Goal: Answer question/provide support

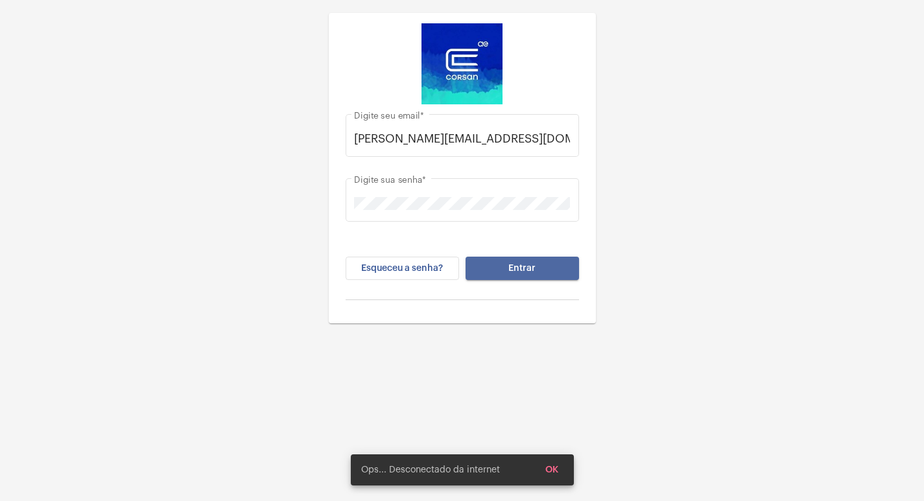
click at [531, 264] on span "Entrar" at bounding box center [521, 268] width 27 height 9
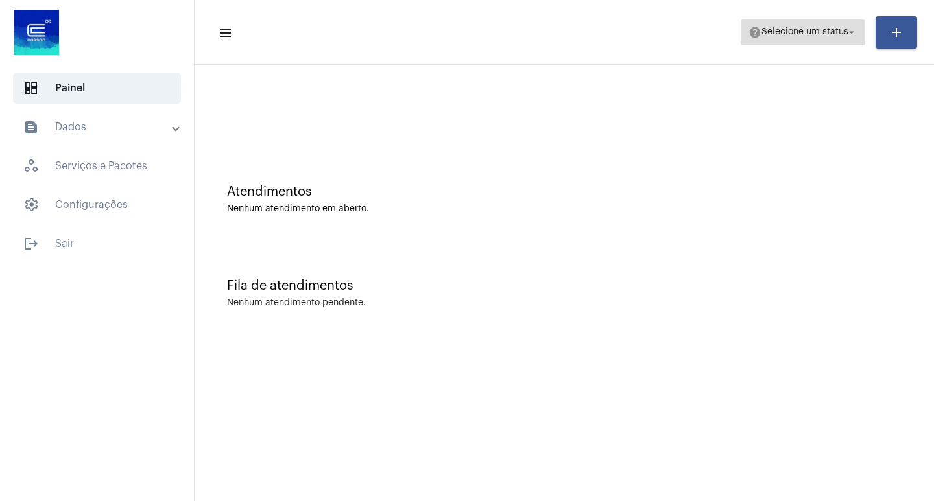
click at [856, 29] on mat-icon "arrow_drop_down" at bounding box center [852, 33] width 12 height 12
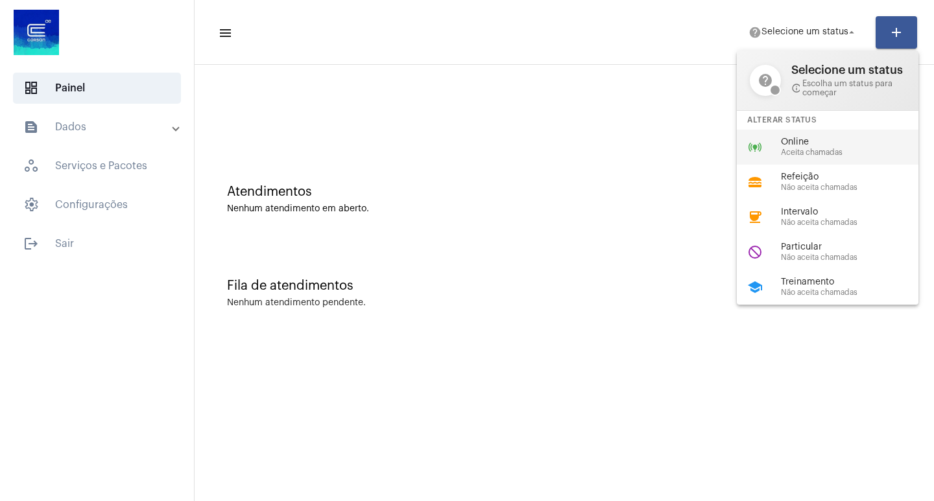
click at [807, 139] on span "Online" at bounding box center [855, 142] width 148 height 10
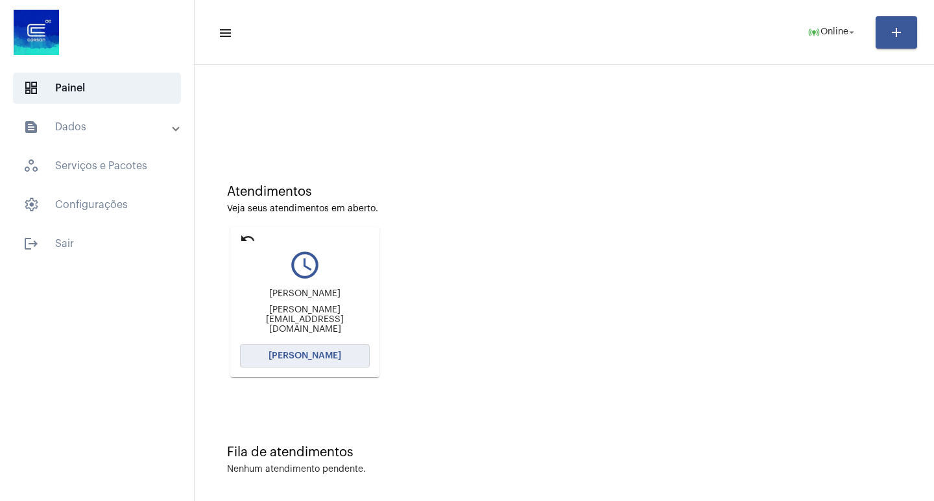
click at [322, 352] on span "[PERSON_NAME]" at bounding box center [305, 356] width 73 height 9
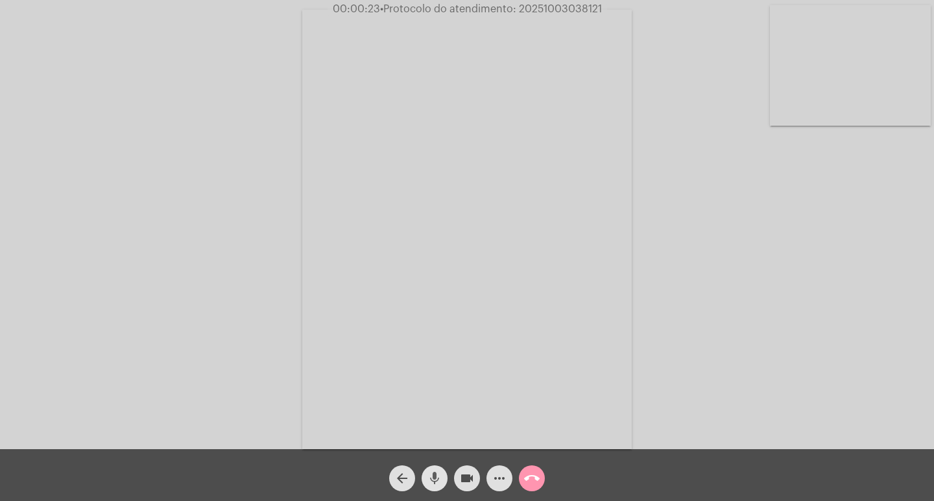
click at [431, 476] on mat-icon "mic" at bounding box center [435, 479] width 16 height 16
click at [431, 476] on mat-icon "mic_off" at bounding box center [435, 479] width 16 height 16
click at [436, 482] on mat-icon "mic" at bounding box center [435, 479] width 16 height 16
click at [436, 482] on mat-icon "mic_off" at bounding box center [435, 479] width 16 height 16
click at [435, 484] on mat-icon "mic" at bounding box center [435, 479] width 16 height 16
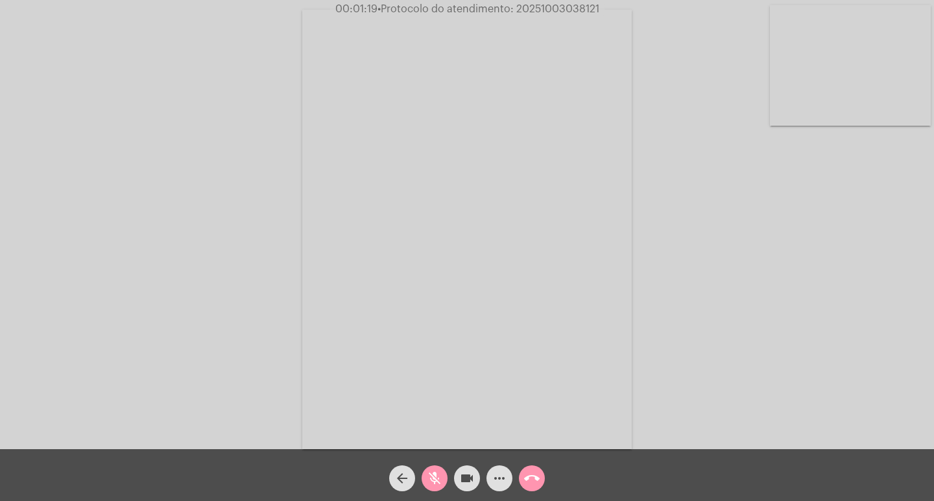
click at [435, 484] on mat-icon "mic_off" at bounding box center [435, 479] width 16 height 16
click at [435, 484] on mat-icon "mic" at bounding box center [435, 479] width 16 height 16
click at [438, 477] on mat-icon "mic_off" at bounding box center [435, 479] width 16 height 16
click at [437, 473] on mat-icon "mic" at bounding box center [435, 479] width 16 height 16
click at [437, 477] on mat-icon "mic_off" at bounding box center [435, 479] width 16 height 16
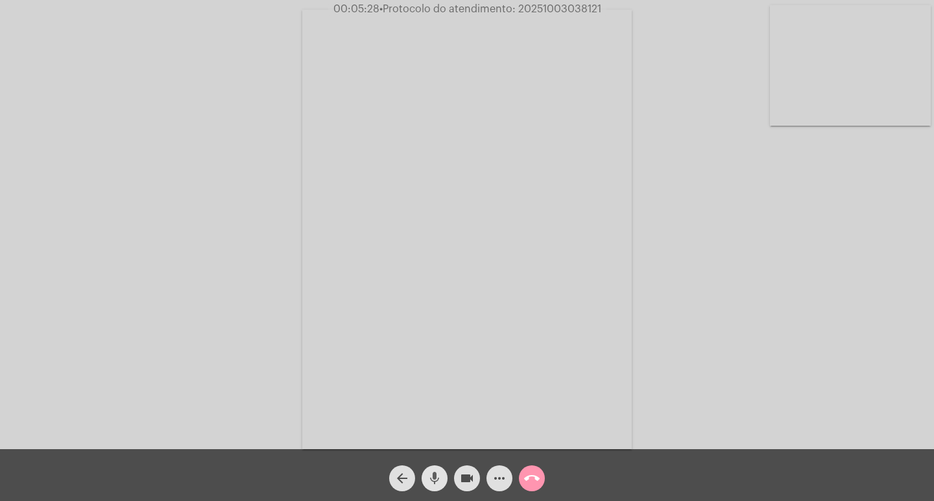
click at [430, 476] on mat-icon "mic" at bounding box center [435, 479] width 16 height 16
click at [438, 470] on span "mic_off" at bounding box center [435, 479] width 16 height 26
click at [473, 475] on mat-icon "videocam" at bounding box center [467, 479] width 16 height 16
click at [429, 481] on mat-icon "mic" at bounding box center [435, 479] width 16 height 16
click at [435, 484] on mat-icon "mic_off" at bounding box center [435, 479] width 16 height 16
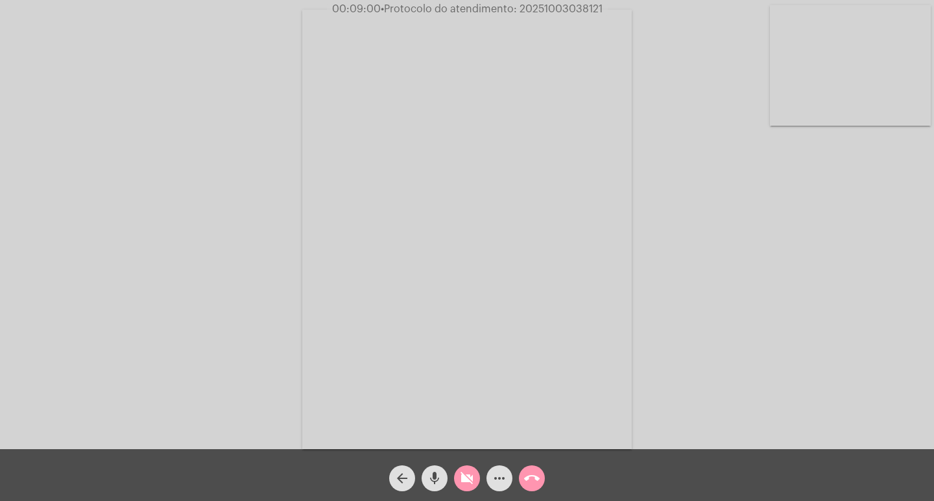
click at [435, 484] on mat-icon "mic" at bounding box center [435, 479] width 16 height 16
click at [438, 479] on mat-icon "mic_off" at bounding box center [435, 479] width 16 height 16
click at [438, 479] on mat-icon "mic" at bounding box center [435, 479] width 16 height 16
click at [429, 481] on mat-icon "mic_off" at bounding box center [435, 479] width 16 height 16
click at [429, 481] on mat-icon "mic" at bounding box center [435, 479] width 16 height 16
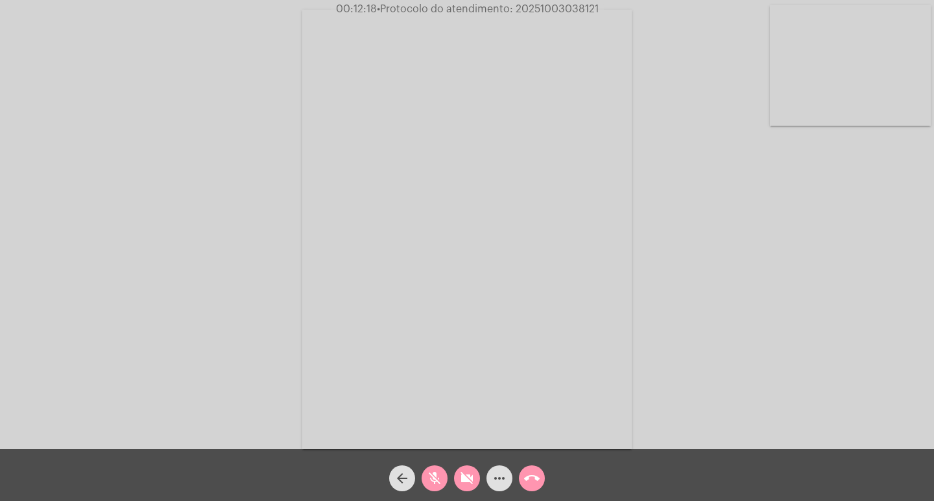
click at [573, 8] on span "• Protocolo do atendimento: 20251003038121" at bounding box center [488, 9] width 222 height 10
copy span "20251003038121"
click at [442, 484] on button "mic_off" at bounding box center [435, 479] width 26 height 26
click at [457, 476] on button "videocam_off" at bounding box center [467, 479] width 26 height 26
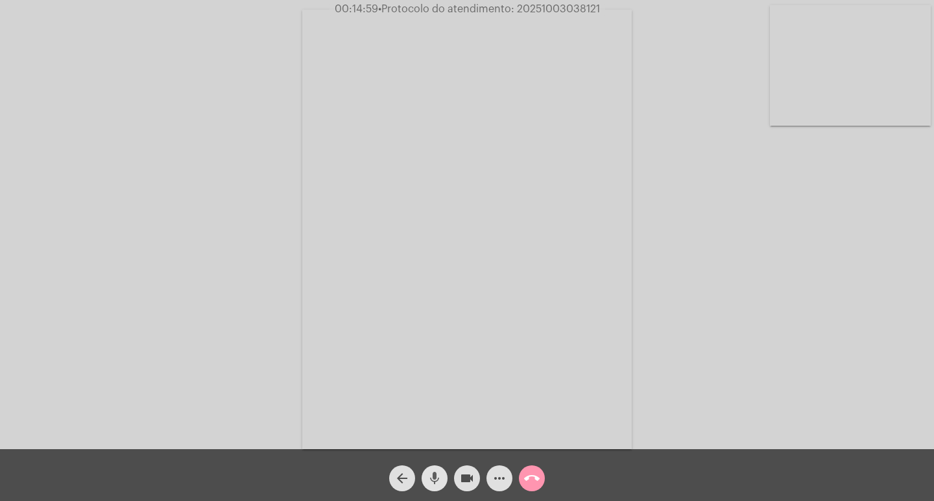
click at [434, 478] on mat-icon "mic" at bounding box center [435, 479] width 16 height 16
click at [470, 484] on mat-icon "videocam" at bounding box center [467, 479] width 16 height 16
click at [465, 479] on mat-icon "videocam_off" at bounding box center [467, 479] width 16 height 16
click at [436, 476] on mat-icon "mic_off" at bounding box center [435, 479] width 16 height 16
click at [434, 481] on mat-icon "mic" at bounding box center [435, 479] width 16 height 16
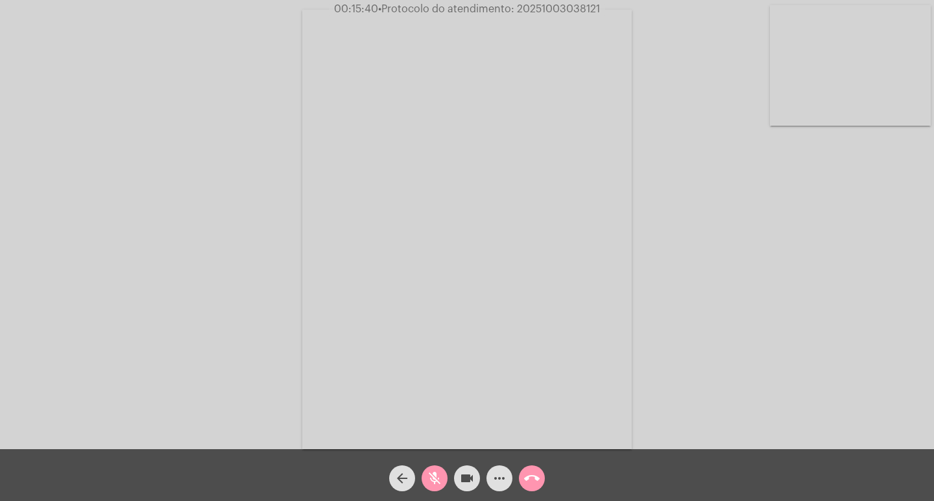
click at [433, 483] on mat-icon "mic_off" at bounding box center [435, 479] width 16 height 16
click at [429, 481] on mat-icon "mic" at bounding box center [435, 479] width 16 height 16
click at [469, 486] on mat-icon "videocam" at bounding box center [467, 479] width 16 height 16
click at [438, 479] on mat-icon "mic_off" at bounding box center [435, 479] width 16 height 16
click at [435, 473] on mat-icon "mic" at bounding box center [435, 479] width 16 height 16
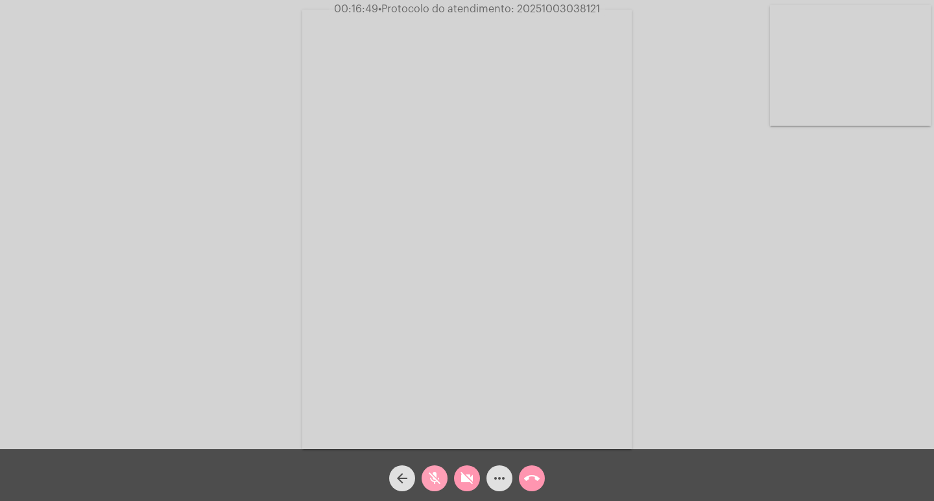
click at [442, 472] on mat-icon "mic_off" at bounding box center [435, 479] width 16 height 16
click at [470, 474] on mat-icon "videocam_off" at bounding box center [467, 479] width 16 height 16
click at [476, 479] on button "videocam" at bounding box center [467, 479] width 26 height 26
click at [457, 478] on button "videocam_off" at bounding box center [467, 479] width 26 height 26
click at [461, 479] on mat-icon "videocam" at bounding box center [467, 479] width 16 height 16
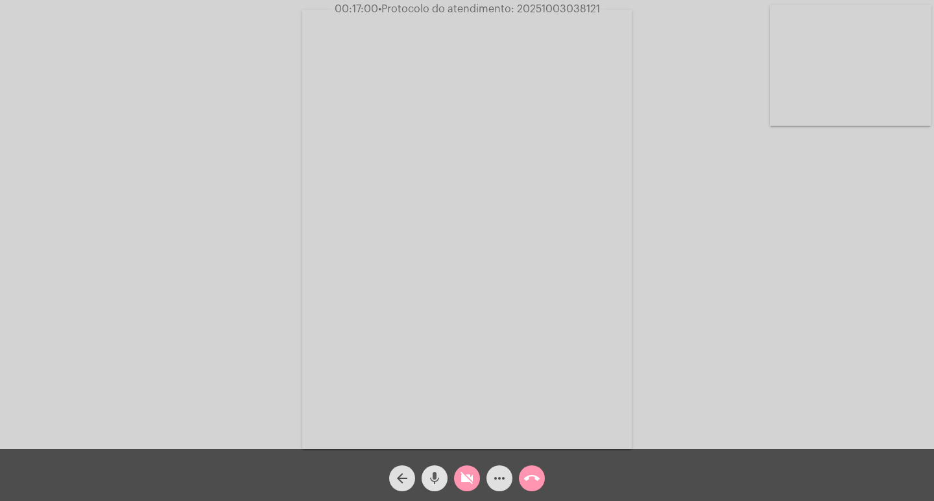
click at [435, 478] on mat-icon "mic" at bounding box center [435, 479] width 16 height 16
click at [429, 486] on mat-icon "mic_off" at bounding box center [435, 479] width 16 height 16
click at [470, 484] on mat-icon "videocam_off" at bounding box center [467, 479] width 16 height 16
click at [431, 480] on mat-icon "mic" at bounding box center [435, 479] width 16 height 16
click at [556, 45] on video at bounding box center [466, 230] width 329 height 440
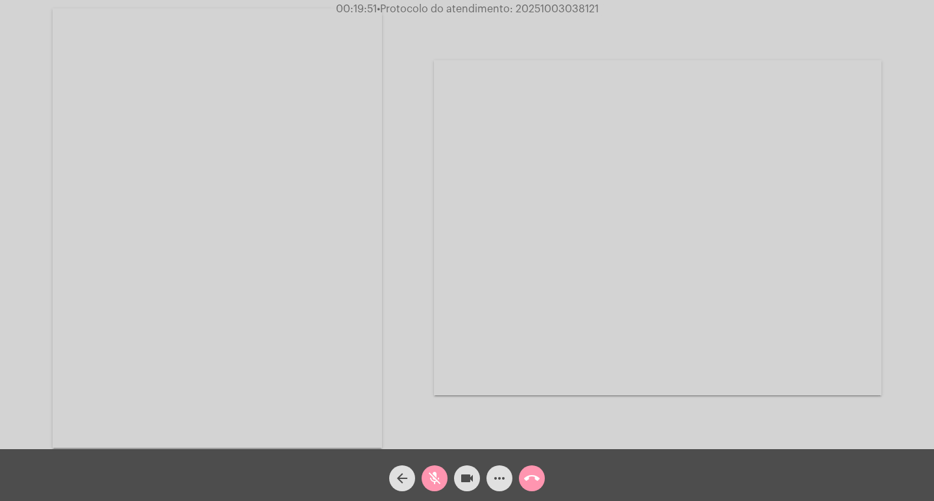
click at [331, 90] on video at bounding box center [217, 228] width 329 height 440
click at [427, 479] on mat-icon "mic_off" at bounding box center [435, 479] width 16 height 16
click at [501, 480] on mat-icon "more_horiz" at bounding box center [500, 479] width 16 height 16
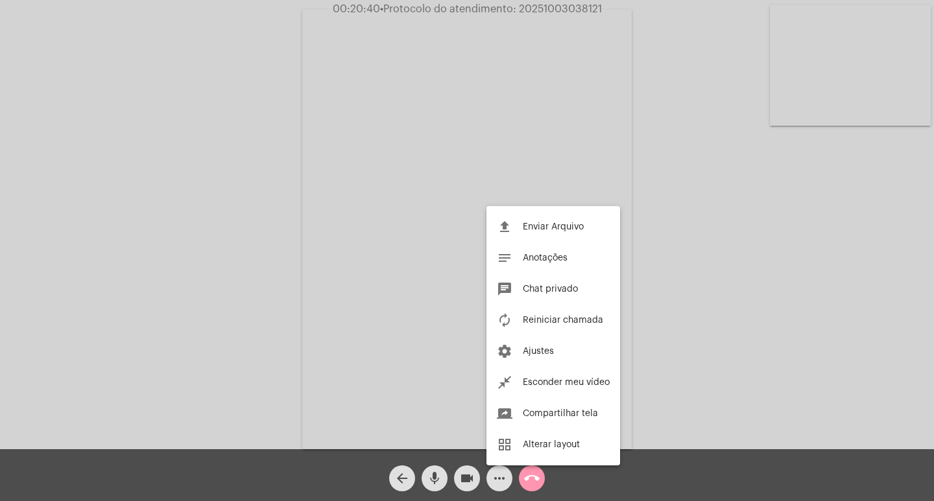
click at [433, 475] on div at bounding box center [467, 250] width 934 height 501
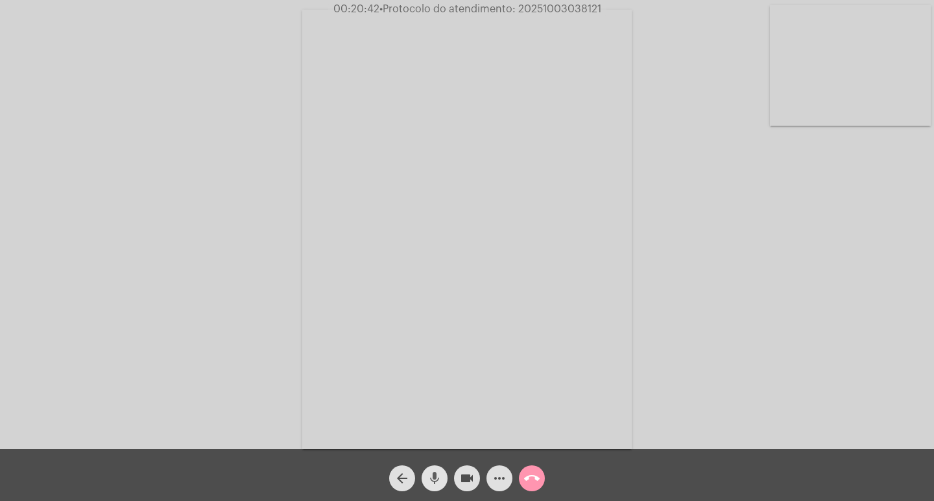
click at [435, 475] on mat-icon "mic" at bounding box center [435, 479] width 16 height 16
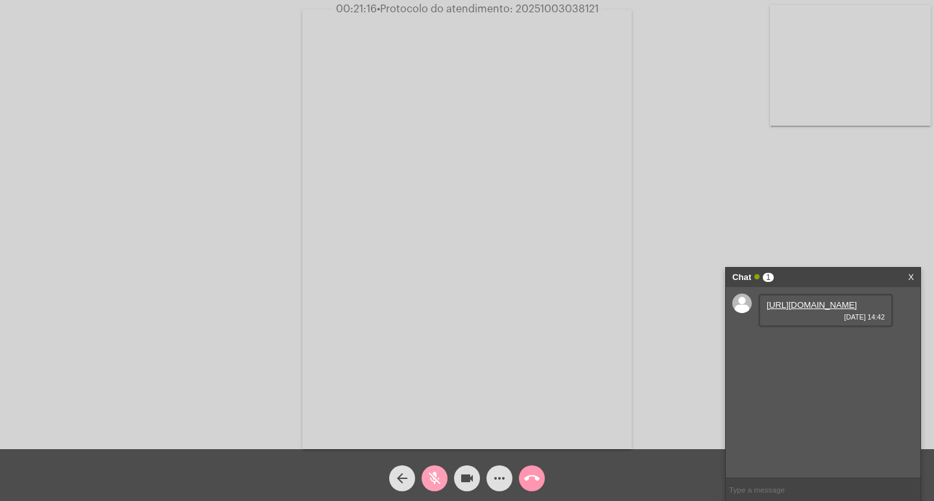
click at [429, 473] on mat-icon "mic_off" at bounding box center [435, 479] width 16 height 16
click at [805, 310] on link "[URL][DOMAIN_NAME]" at bounding box center [812, 305] width 90 height 10
click at [429, 480] on mat-icon "mic" at bounding box center [435, 479] width 16 height 16
click at [462, 481] on mat-icon "videocam" at bounding box center [467, 479] width 16 height 16
click at [432, 477] on mat-icon "mic_off" at bounding box center [435, 479] width 16 height 16
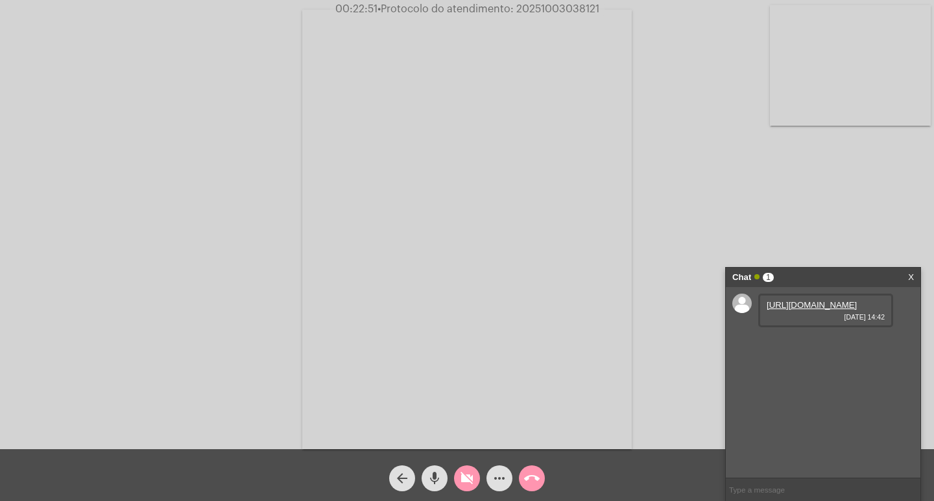
click at [461, 483] on mat-icon "videocam_off" at bounding box center [467, 479] width 16 height 16
click at [530, 9] on span "• Protocolo do atendimento: 20251003038121" at bounding box center [490, 9] width 222 height 10
copy span "20251003038121"
click at [807, 498] on input "text" at bounding box center [823, 490] width 195 height 23
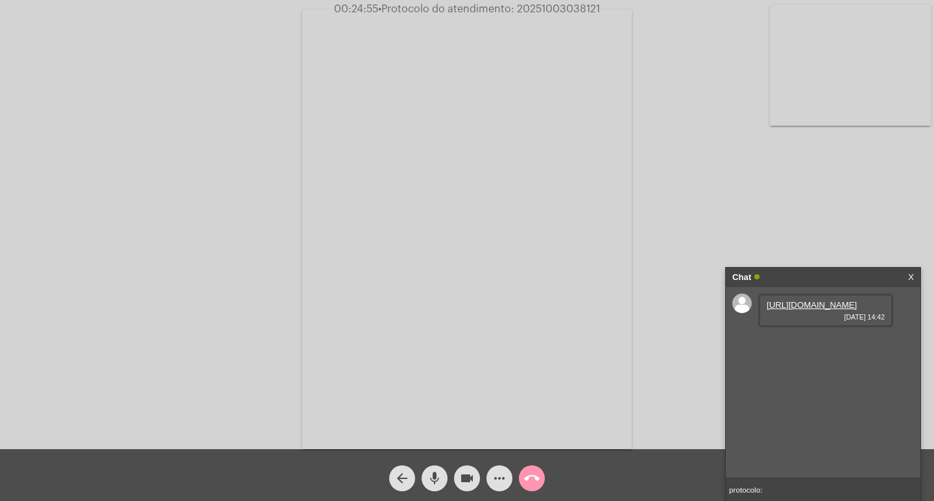
paste input "20251003038121"
type input "protocolo: 20251003038121"
click at [470, 482] on mat-icon "videocam" at bounding box center [467, 479] width 16 height 16
click at [437, 479] on mat-icon "mic" at bounding box center [435, 479] width 16 height 16
click at [429, 480] on mat-icon "mic_off" at bounding box center [435, 479] width 16 height 16
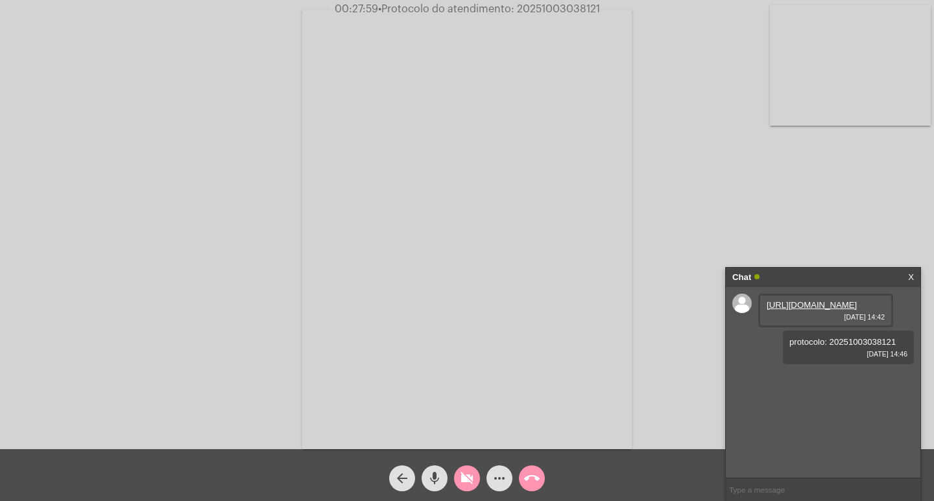
click at [462, 479] on mat-icon "videocam_off" at bounding box center [467, 479] width 16 height 16
click at [470, 477] on mat-icon "videocam" at bounding box center [467, 479] width 16 height 16
click at [438, 480] on mat-icon "mic" at bounding box center [435, 479] width 16 height 16
click at [527, 483] on mat-icon "call_end" at bounding box center [532, 479] width 16 height 16
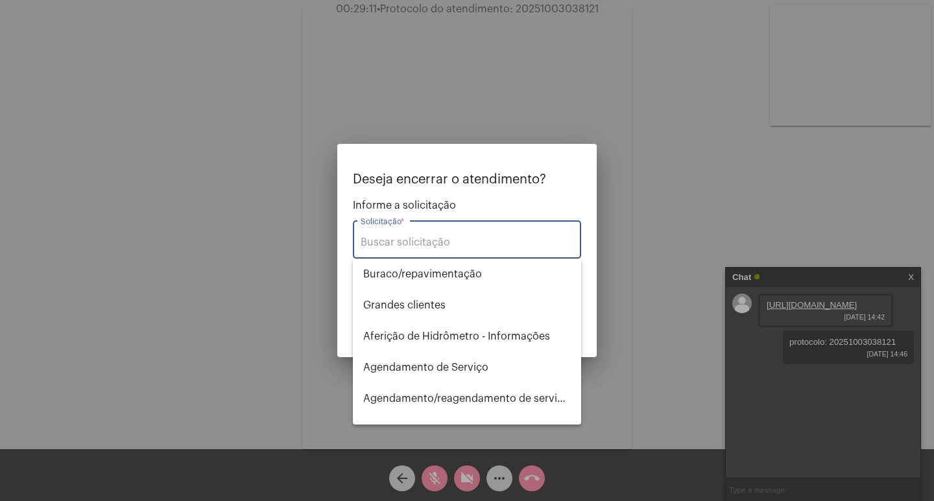
click at [464, 237] on input "Solicitação *" at bounding box center [467, 243] width 213 height 12
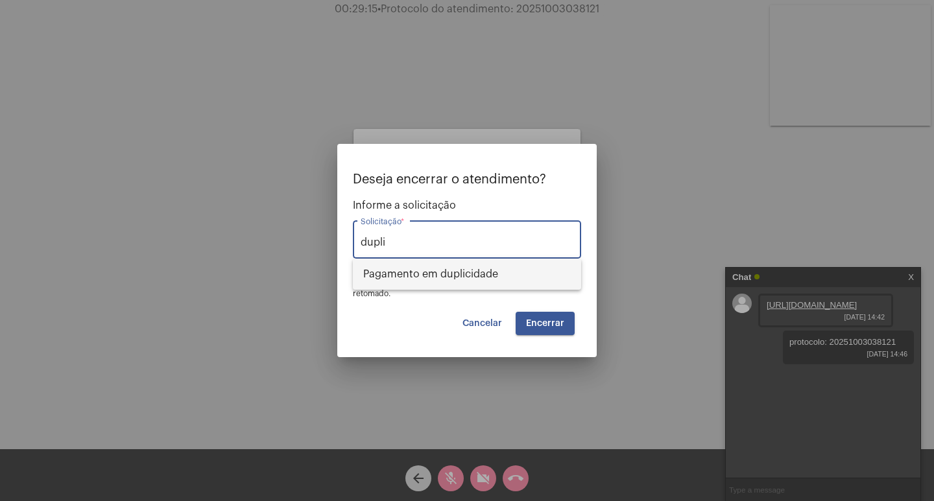
click at [463, 272] on span "Pagamento em duplicidade" at bounding box center [467, 274] width 208 height 31
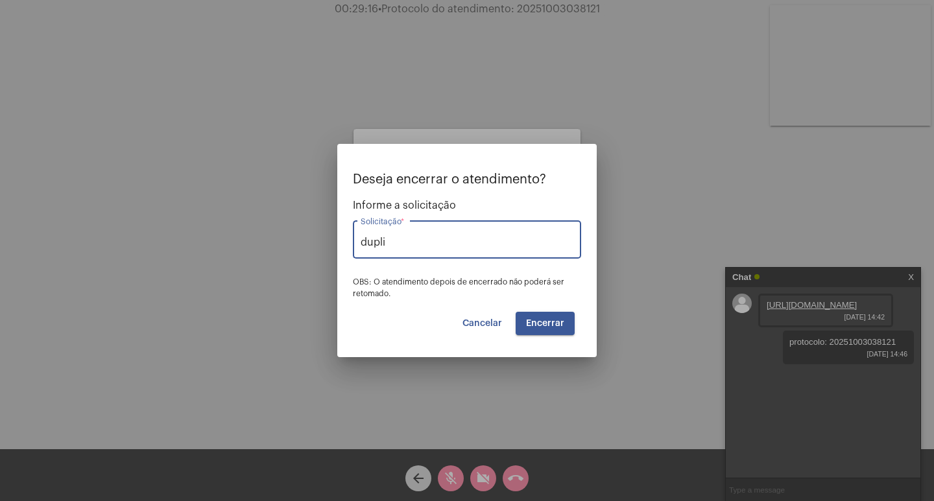
type input "Pagamento em duplicidade"
click at [553, 323] on span "Encerrar" at bounding box center [545, 323] width 38 height 9
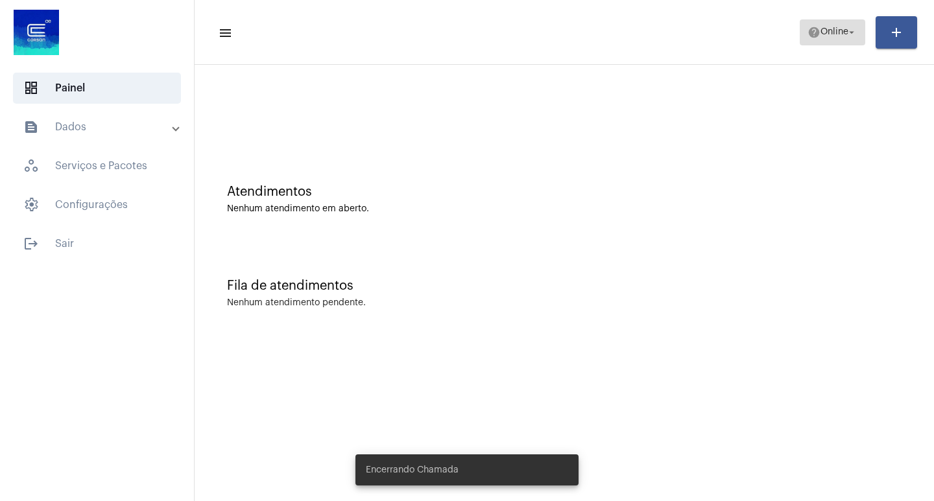
click at [839, 21] on span "help Online arrow_drop_down" at bounding box center [832, 31] width 50 height 23
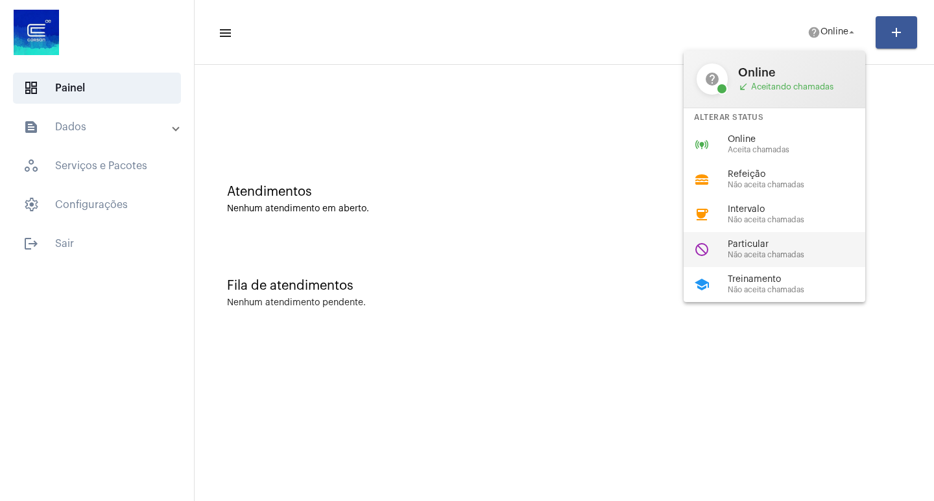
click at [758, 243] on span "Particular" at bounding box center [802, 245] width 148 height 10
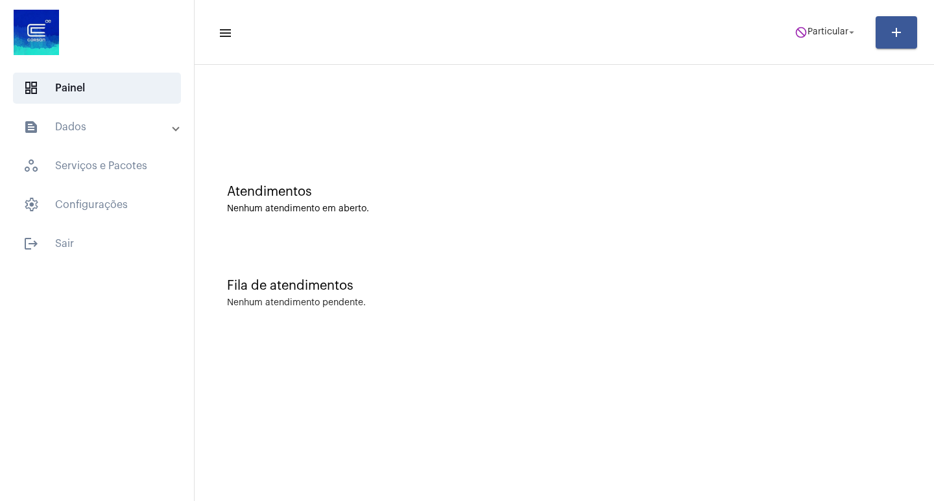
click at [77, 129] on mat-panel-title "text_snippet_outlined Dados" at bounding box center [98, 127] width 150 height 16
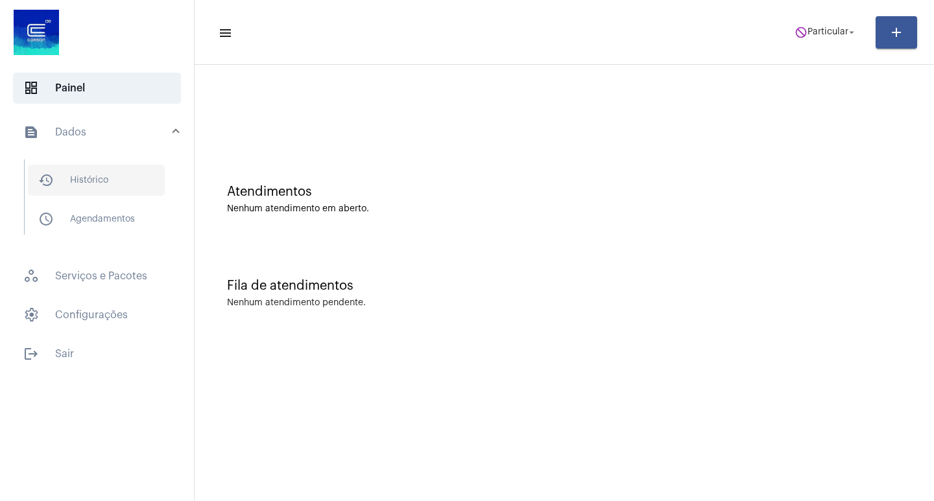
click at [136, 176] on span "history_outlined Histórico" at bounding box center [96, 180] width 137 height 31
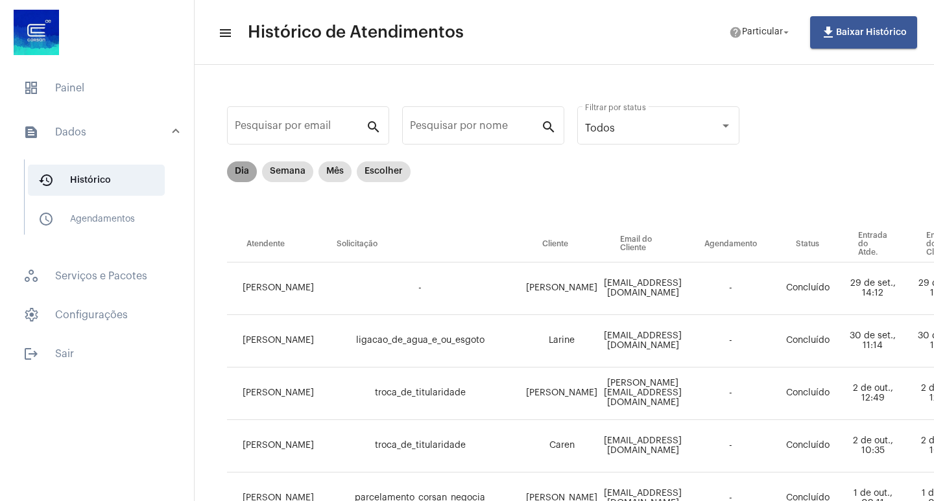
click at [236, 169] on mat-chip "Dia" at bounding box center [242, 171] width 30 height 21
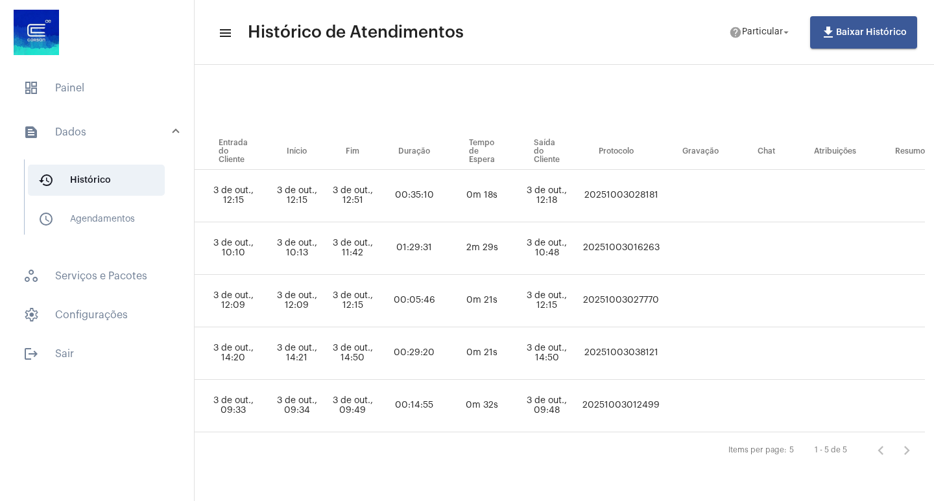
scroll to position [102, 709]
click at [662, 345] on td "20251003038121" at bounding box center [620, 354] width 84 height 53
copy td "20251003038121"
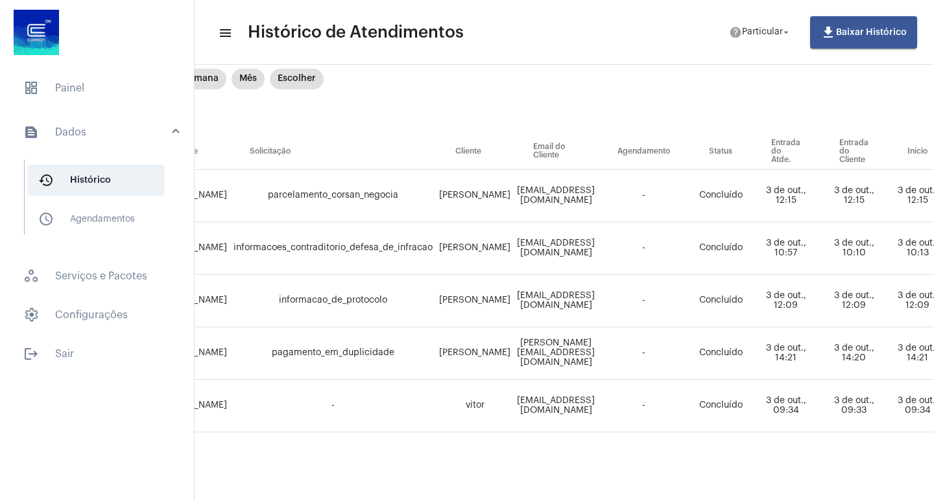
scroll to position [102, 0]
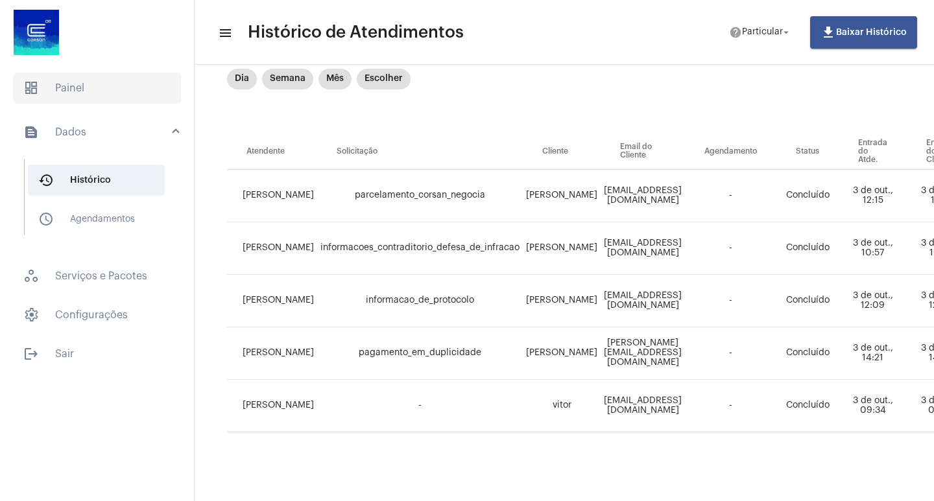
click at [59, 83] on span "dashboard Painel" at bounding box center [97, 88] width 168 height 31
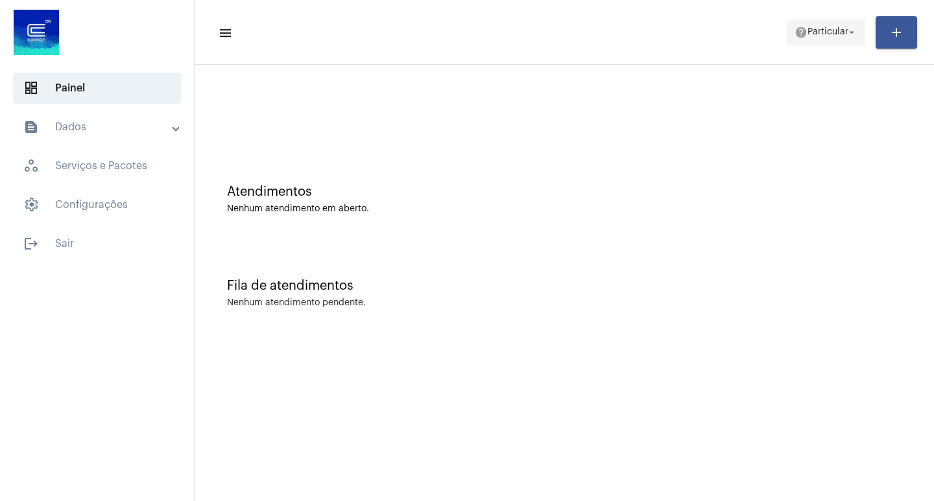
click at [836, 25] on span "help Particular arrow_drop_down" at bounding box center [825, 31] width 63 height 23
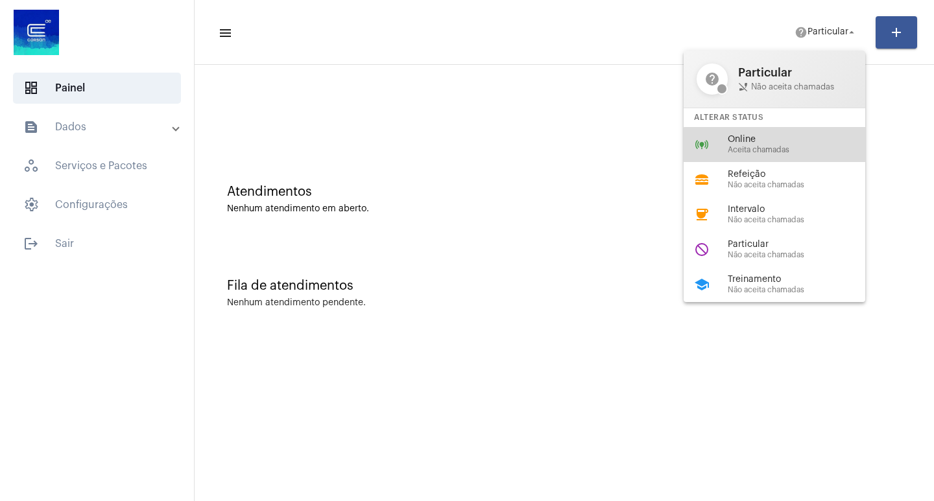
click at [776, 150] on span "Aceita chamadas" at bounding box center [802, 150] width 148 height 8
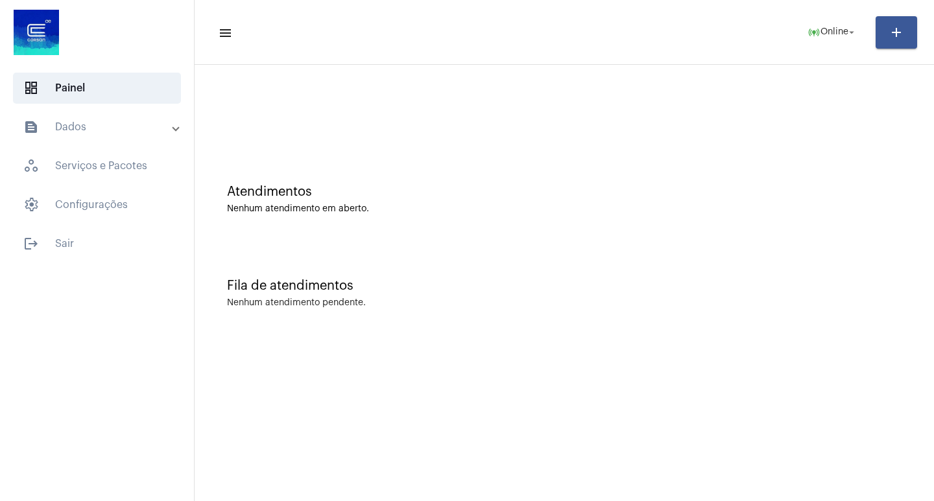
click at [174, 128] on span at bounding box center [175, 127] width 5 height 11
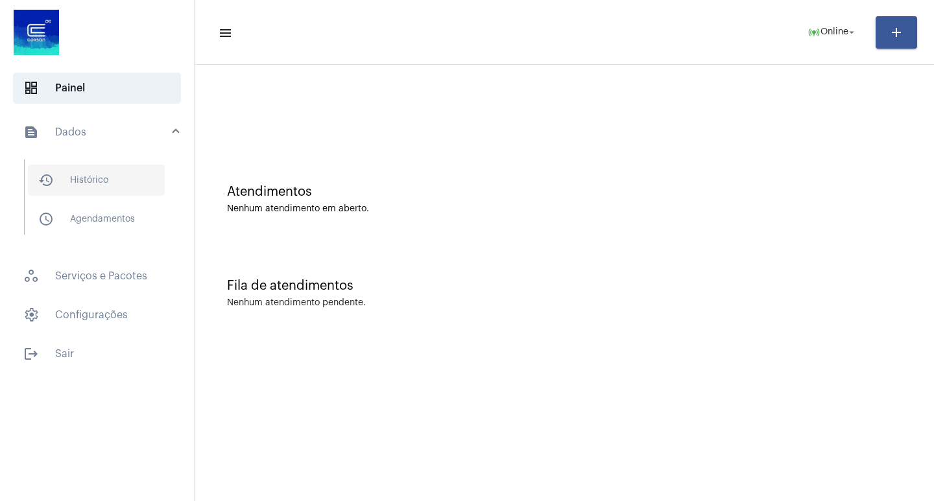
click at [136, 177] on span "history_outlined Histórico" at bounding box center [96, 180] width 137 height 31
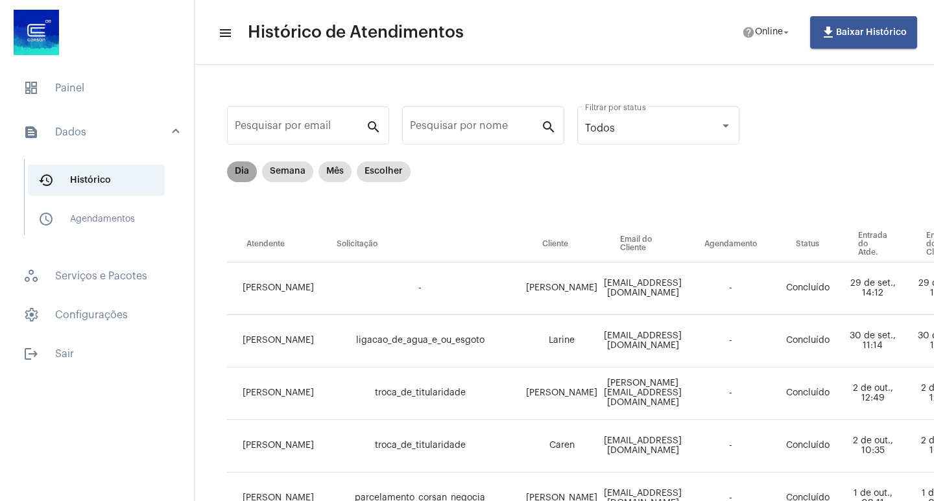
click at [244, 170] on mat-chip "Dia" at bounding box center [242, 171] width 30 height 21
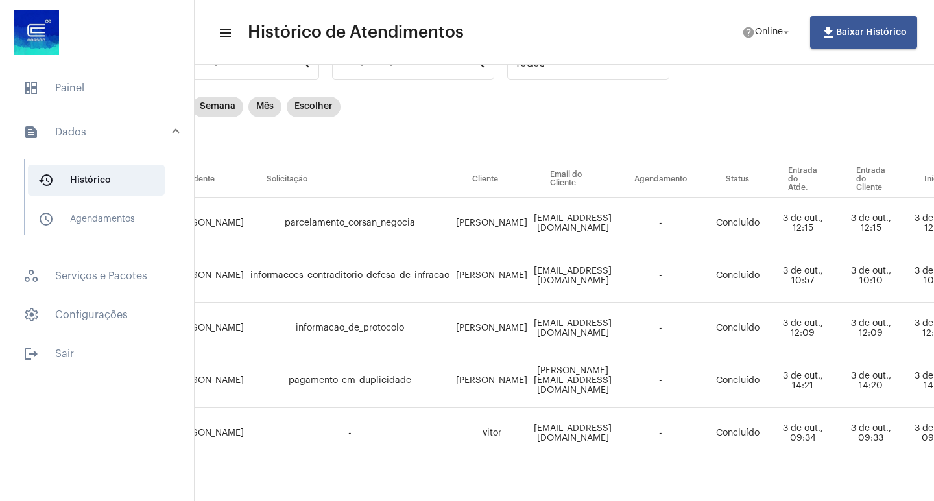
scroll to position [65, 66]
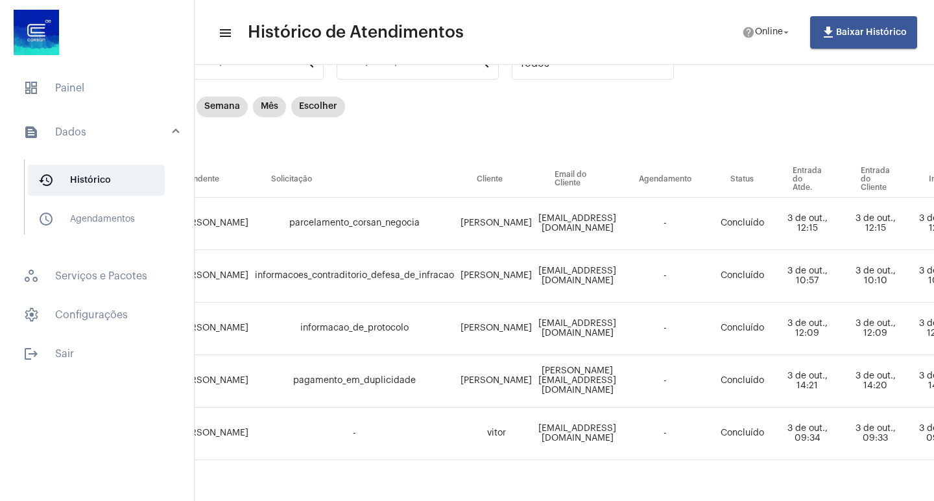
click at [462, 224] on td "[PERSON_NAME]" at bounding box center [496, 224] width 78 height 53
copy td "[PERSON_NAME]"
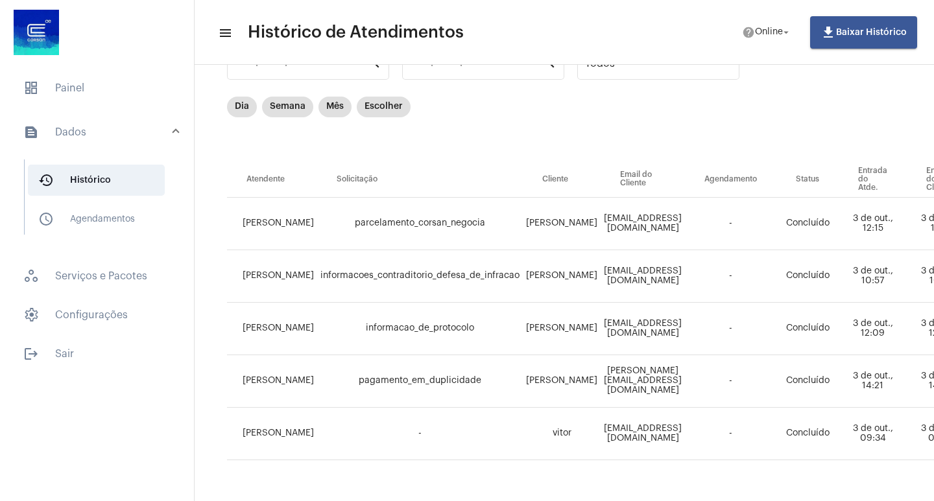
click at [479, 107] on div "Dia Semana Mês Escolher" at bounding box center [678, 129] width 902 height 65
click at [82, 133] on mat-panel-title "text_snippet_outlined Dados" at bounding box center [98, 133] width 150 height 16
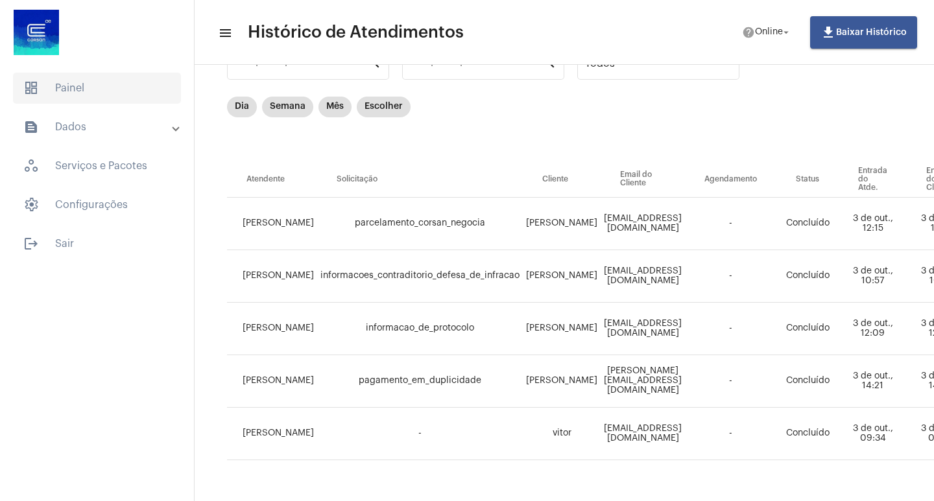
click at [71, 85] on span "dashboard Painel" at bounding box center [97, 88] width 168 height 31
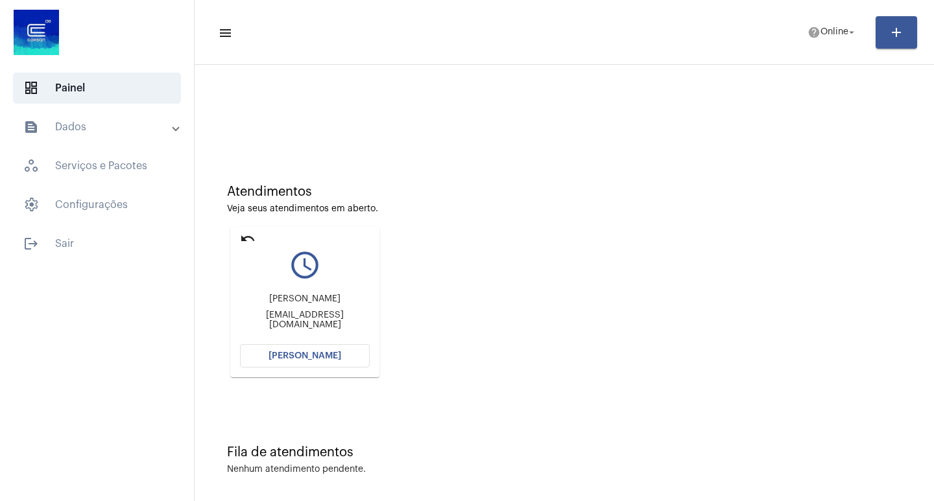
click at [322, 358] on span "[PERSON_NAME]" at bounding box center [305, 356] width 73 height 9
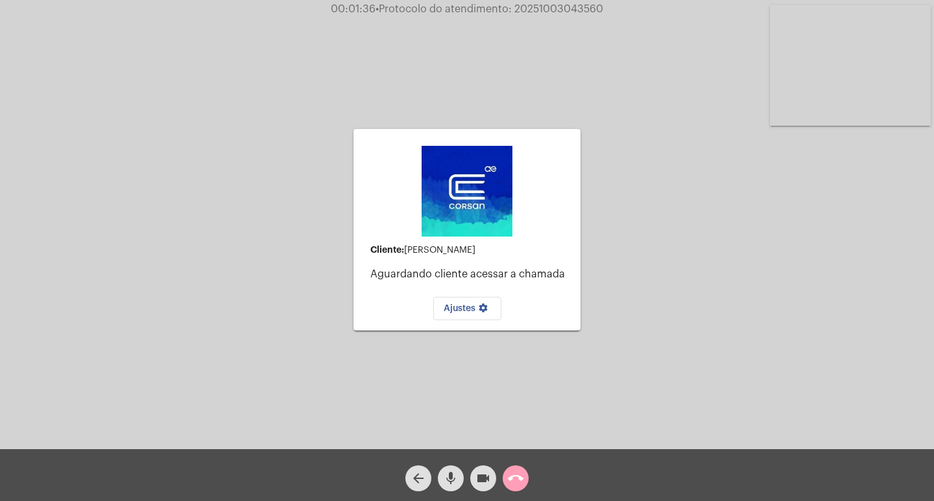
click at [513, 478] on mat-icon "call_end" at bounding box center [516, 479] width 16 height 16
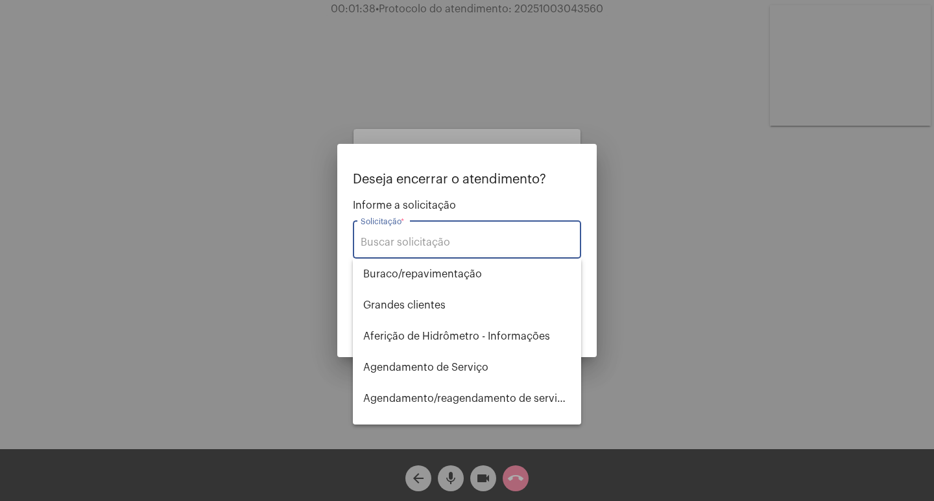
click at [448, 242] on input "Solicitação *" at bounding box center [467, 243] width 213 height 12
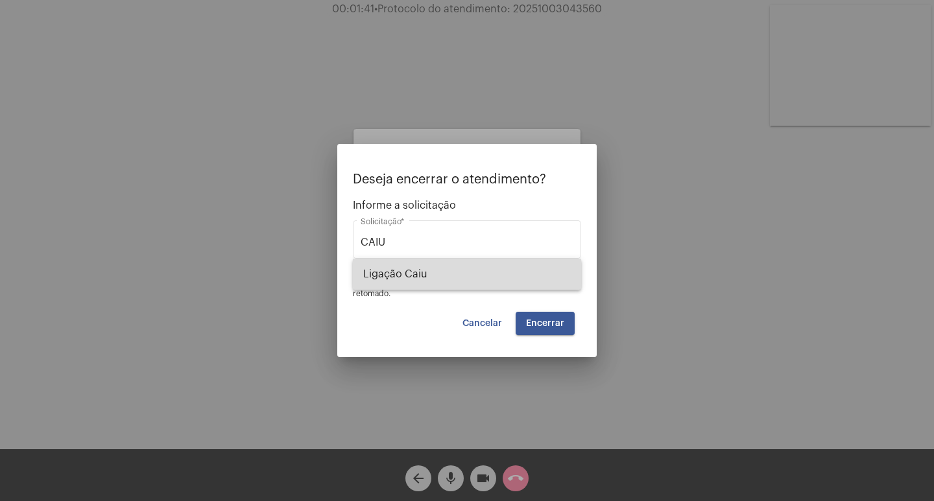
click at [427, 272] on span "Ligação Caiu" at bounding box center [467, 274] width 208 height 31
type input "Ligação Caiu"
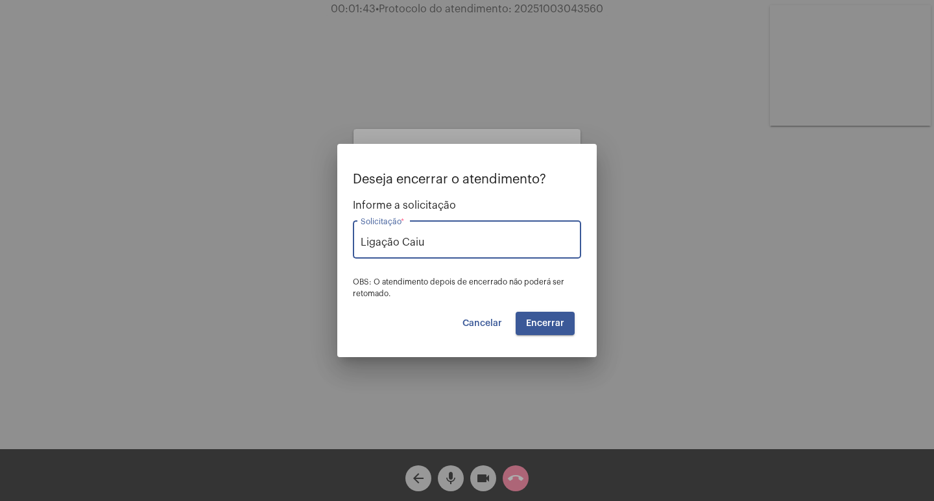
click at [556, 320] on span "Encerrar" at bounding box center [545, 323] width 38 height 9
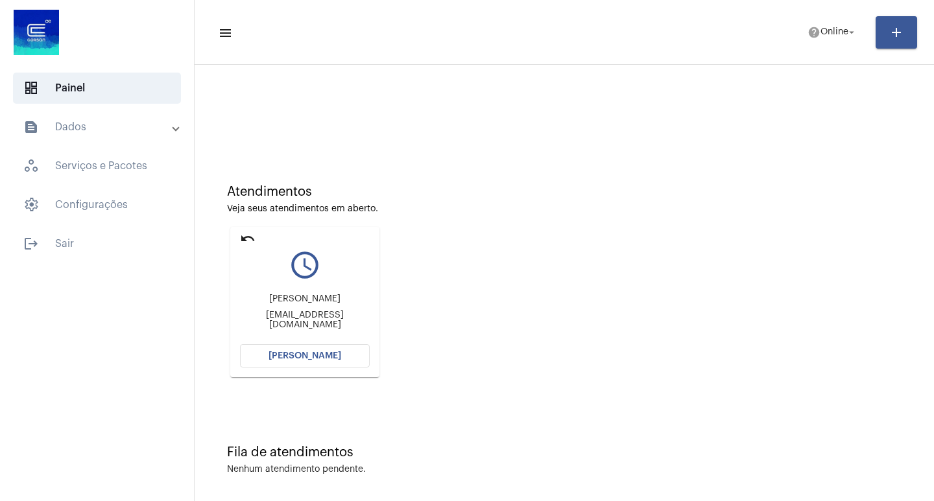
click at [296, 357] on span "[PERSON_NAME]" at bounding box center [305, 356] width 73 height 9
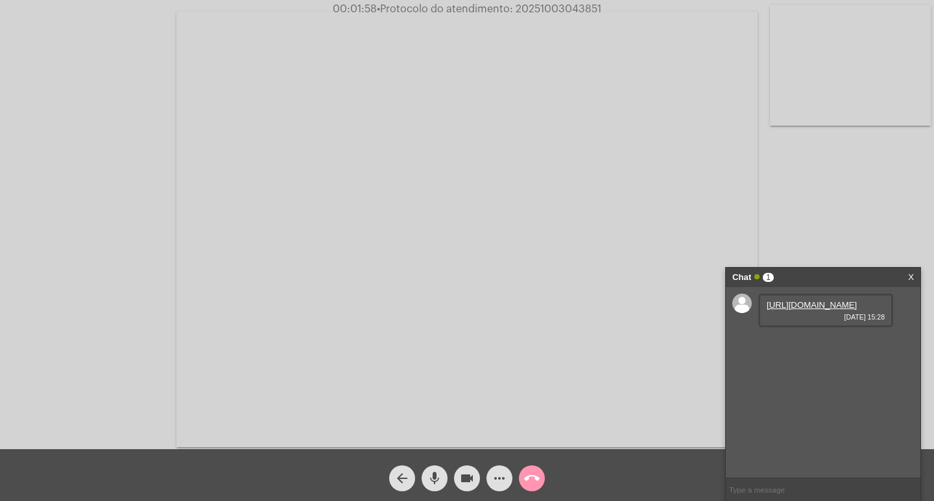
click at [815, 310] on link "[URL][DOMAIN_NAME]" at bounding box center [812, 305] width 90 height 10
click at [435, 479] on mat-icon "mic" at bounding box center [435, 479] width 16 height 16
click at [828, 347] on link "[URL][DOMAIN_NAME]" at bounding box center [812, 342] width 90 height 10
click at [438, 480] on mat-icon "mic_off" at bounding box center [435, 479] width 16 height 16
click at [429, 470] on span "mic" at bounding box center [435, 479] width 16 height 26
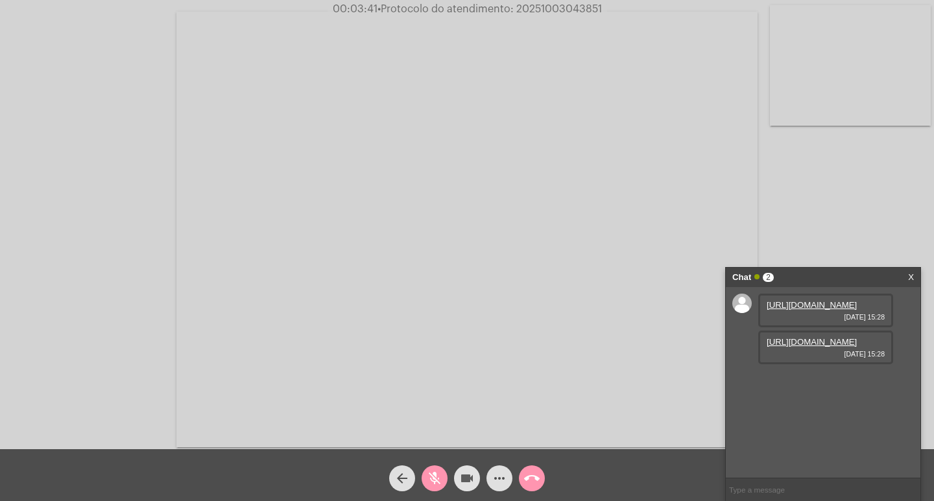
click at [472, 483] on mat-icon "videocam" at bounding box center [467, 479] width 16 height 16
click at [440, 479] on mat-icon "mic_off" at bounding box center [435, 479] width 16 height 16
click at [433, 475] on mat-icon "mic" at bounding box center [435, 479] width 16 height 16
click at [435, 472] on mat-icon "mic_off" at bounding box center [435, 479] width 16 height 16
click at [464, 474] on mat-icon "videocam_off" at bounding box center [467, 479] width 16 height 16
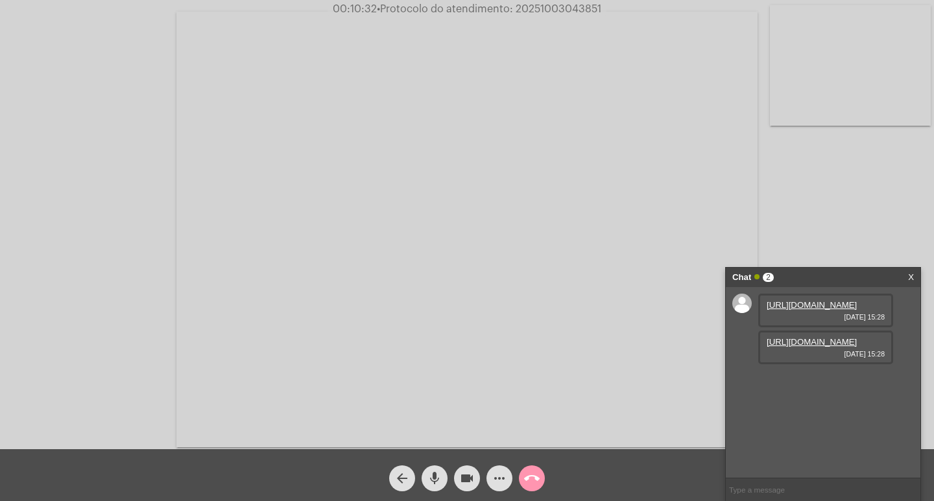
click at [443, 477] on button "mic" at bounding box center [435, 479] width 26 height 26
drag, startPoint x: 462, startPoint y: 475, endPoint x: 472, endPoint y: 461, distance: 16.7
click at [464, 475] on mat-icon "videocam" at bounding box center [467, 479] width 16 height 16
click at [426, 479] on button "mic_off" at bounding box center [435, 479] width 26 height 26
click at [429, 475] on mat-icon "mic" at bounding box center [435, 479] width 16 height 16
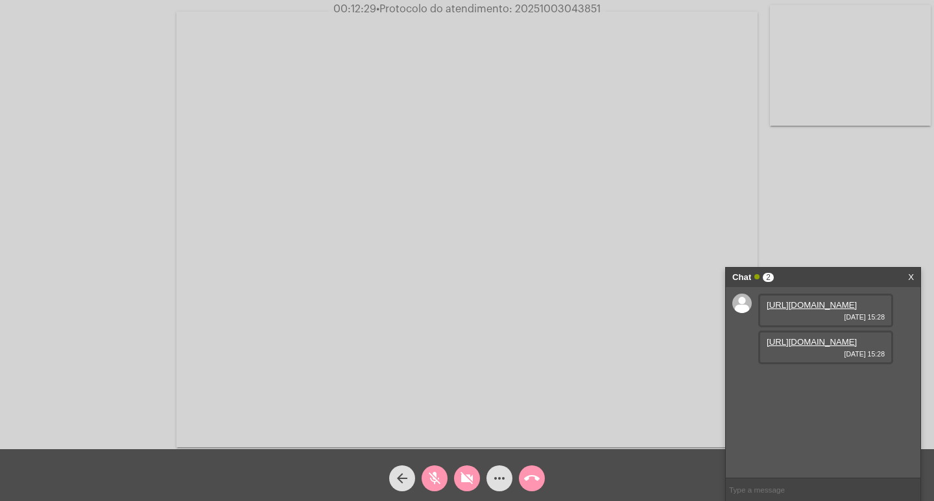
click at [438, 477] on mat-icon "mic_off" at bounding box center [435, 479] width 16 height 16
click at [459, 477] on button "videocam_off" at bounding box center [467, 479] width 26 height 26
click at [464, 472] on mat-icon "videocam" at bounding box center [467, 479] width 16 height 16
click at [435, 472] on mat-icon "mic" at bounding box center [435, 479] width 16 height 16
click at [433, 479] on mat-icon "mic_off" at bounding box center [435, 479] width 16 height 16
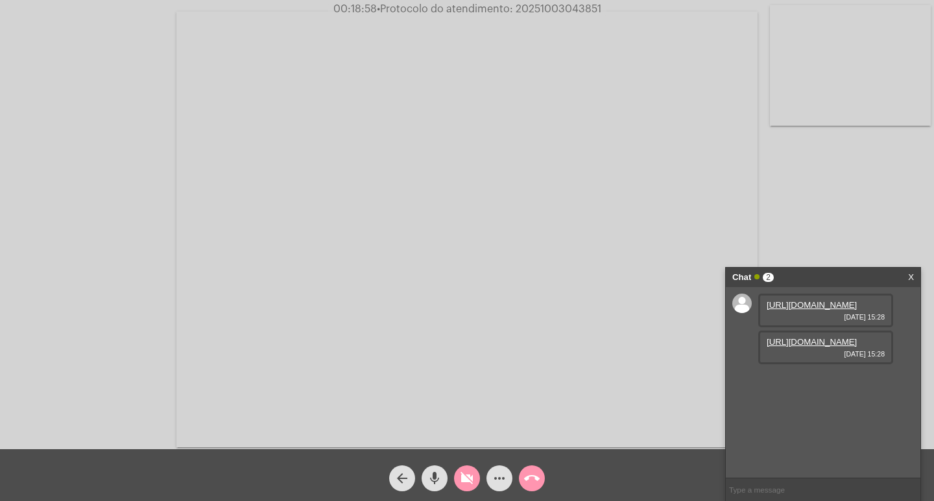
click at [465, 482] on mat-icon "videocam_off" at bounding box center [467, 479] width 16 height 16
click at [470, 478] on mat-icon "videocam" at bounding box center [467, 479] width 16 height 16
click at [440, 481] on mat-icon "mic" at bounding box center [435, 479] width 16 height 16
click at [443, 478] on button "mic_off" at bounding box center [435, 479] width 26 height 26
click at [477, 480] on button "videocam_off" at bounding box center [467, 479] width 26 height 26
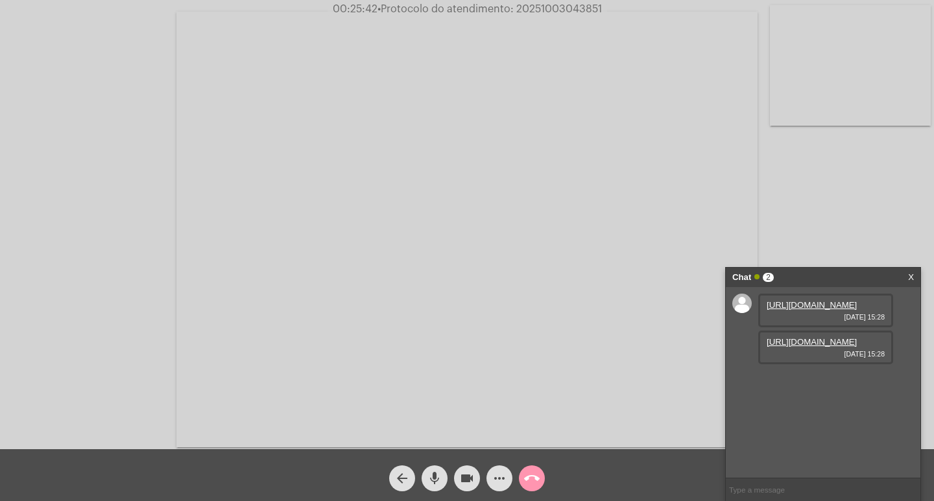
click at [433, 486] on mat-icon "mic" at bounding box center [435, 479] width 16 height 16
click at [433, 486] on mat-icon "mic_off" at bounding box center [435, 479] width 16 height 16
click at [433, 486] on mat-icon "mic" at bounding box center [435, 479] width 16 height 16
click at [421, 481] on div "mic_off" at bounding box center [434, 475] width 32 height 32
click at [462, 475] on mat-icon "videocam" at bounding box center [467, 479] width 16 height 16
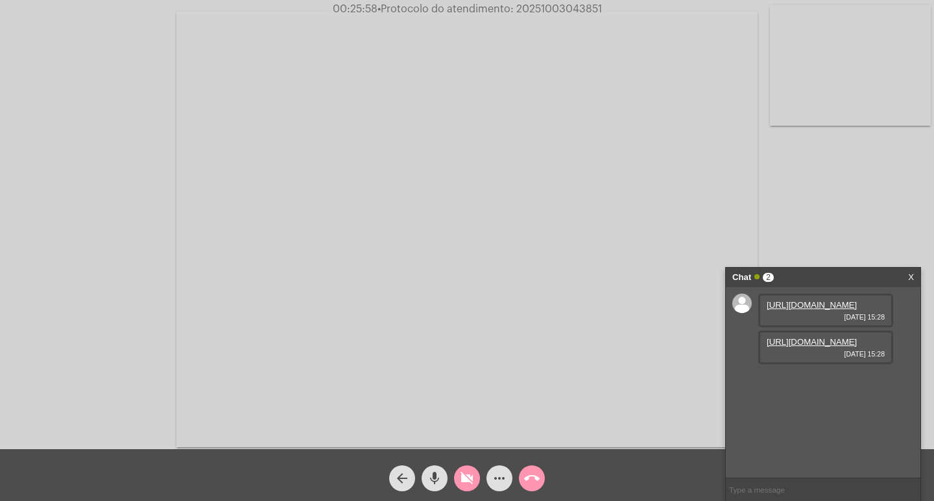
click at [437, 482] on mat-icon "mic" at bounding box center [435, 479] width 16 height 16
click at [440, 483] on mat-icon "mic_off" at bounding box center [435, 479] width 16 height 16
click at [431, 483] on mat-icon "mic" at bounding box center [435, 479] width 16 height 16
click at [433, 481] on mat-icon "mic_off" at bounding box center [435, 479] width 16 height 16
click at [468, 478] on mat-icon "videocam_off" at bounding box center [467, 479] width 16 height 16
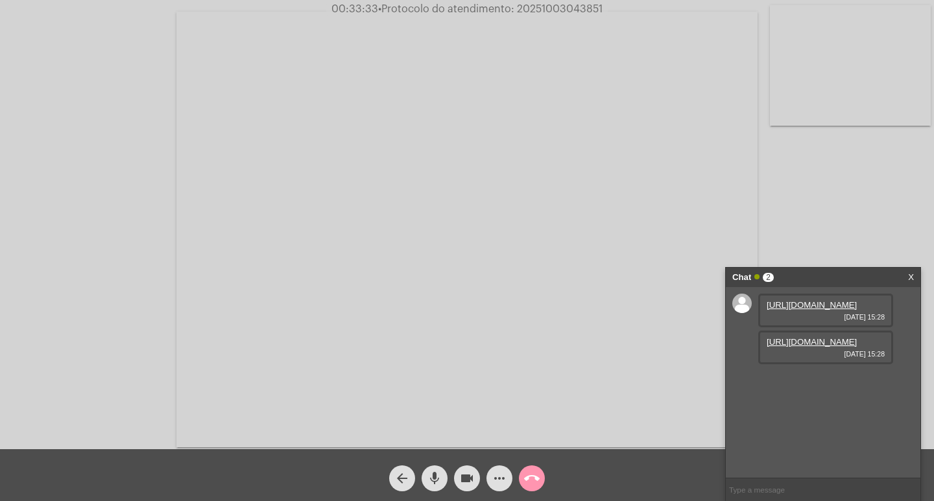
click at [472, 482] on mat-icon "videocam" at bounding box center [467, 479] width 16 height 16
click at [428, 477] on mat-icon "mic" at bounding box center [435, 479] width 16 height 16
click at [853, 347] on link "[URL][DOMAIN_NAME]" at bounding box center [812, 342] width 90 height 10
click at [431, 480] on mat-icon "mic_off" at bounding box center [435, 479] width 16 height 16
click at [435, 482] on mat-icon "mic" at bounding box center [435, 479] width 16 height 16
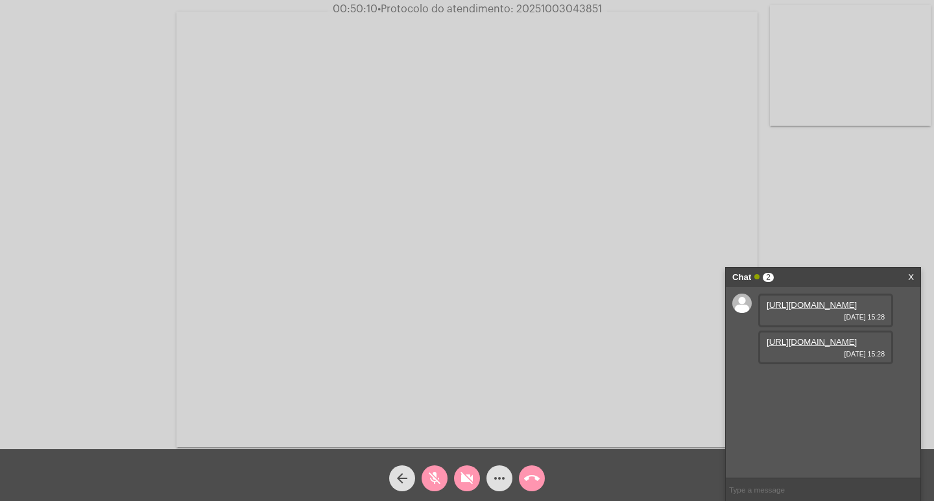
click at [433, 478] on mat-icon "mic_off" at bounding box center [435, 479] width 16 height 16
click at [462, 475] on mat-icon "videocam_off" at bounding box center [467, 479] width 16 height 16
click at [502, 473] on mat-icon "more_horiz" at bounding box center [500, 479] width 16 height 16
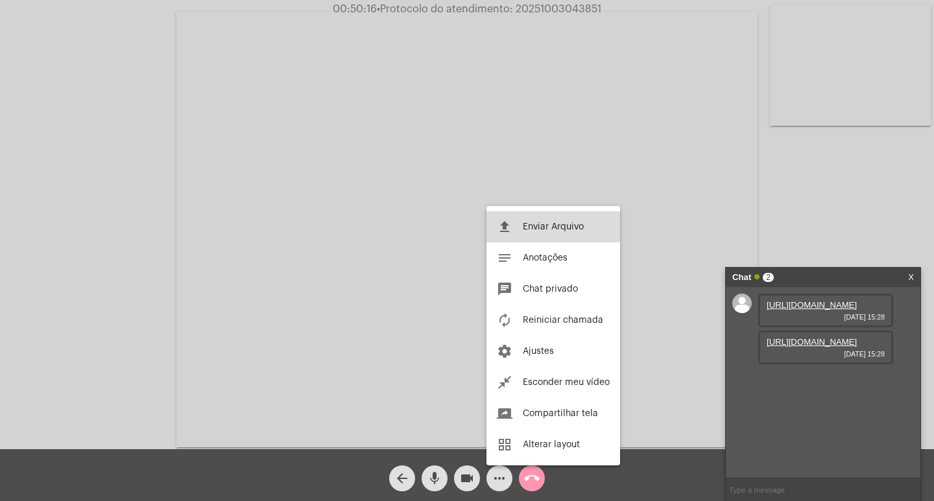
click at [550, 223] on span "Enviar Arquivo" at bounding box center [553, 226] width 61 height 9
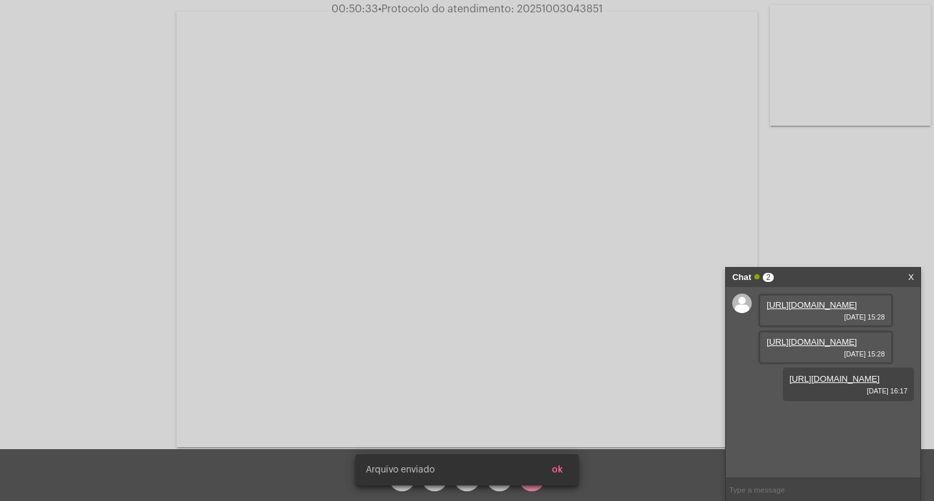
scroll to position [11, 0]
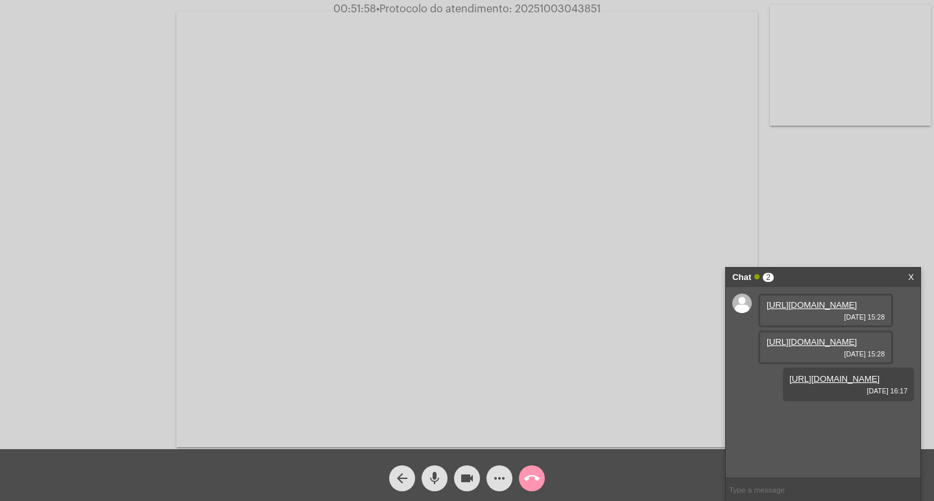
click at [464, 481] on mat-icon "videocam" at bounding box center [467, 479] width 16 height 16
click at [437, 479] on mat-icon "mic" at bounding box center [435, 479] width 16 height 16
click at [433, 478] on mat-icon "mic_off" at bounding box center [435, 479] width 16 height 16
click at [473, 477] on mat-icon "videocam_off" at bounding box center [467, 479] width 16 height 16
click at [496, 480] on mat-icon "more_horiz" at bounding box center [500, 479] width 16 height 16
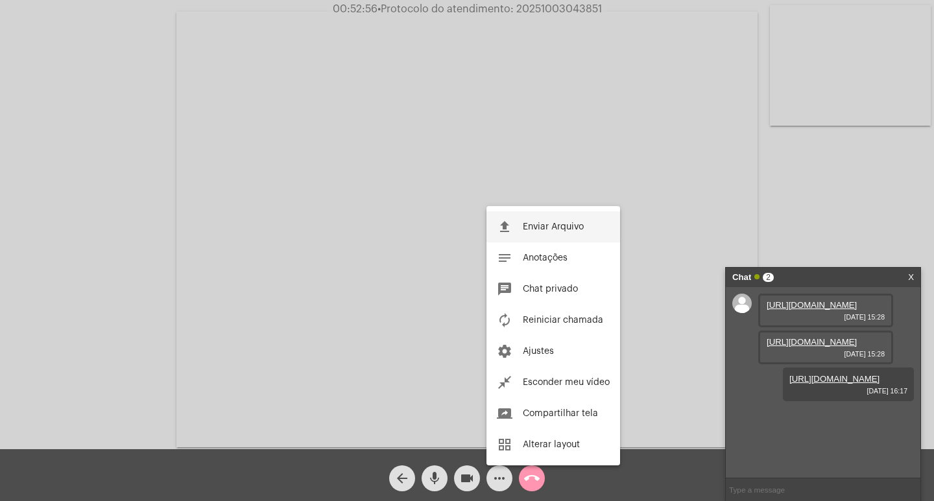
click at [556, 224] on span "Enviar Arquivo" at bounding box center [553, 226] width 61 height 9
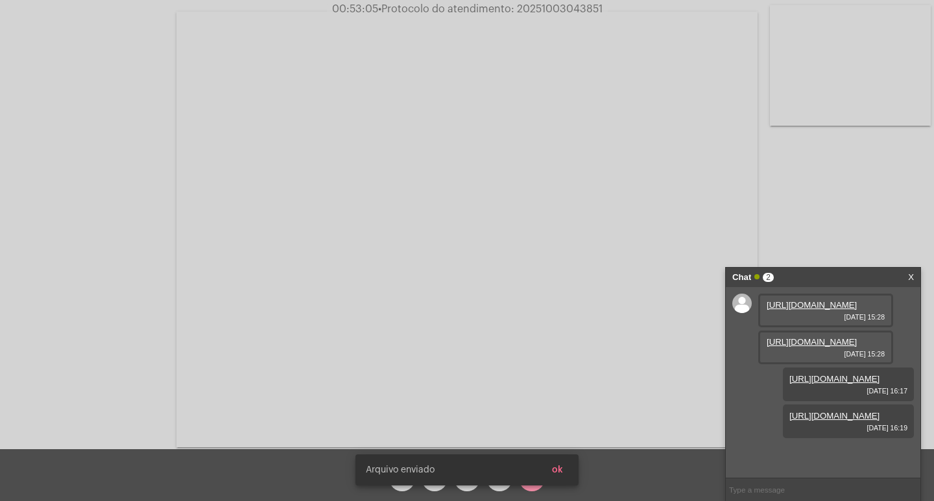
scroll to position [77, 0]
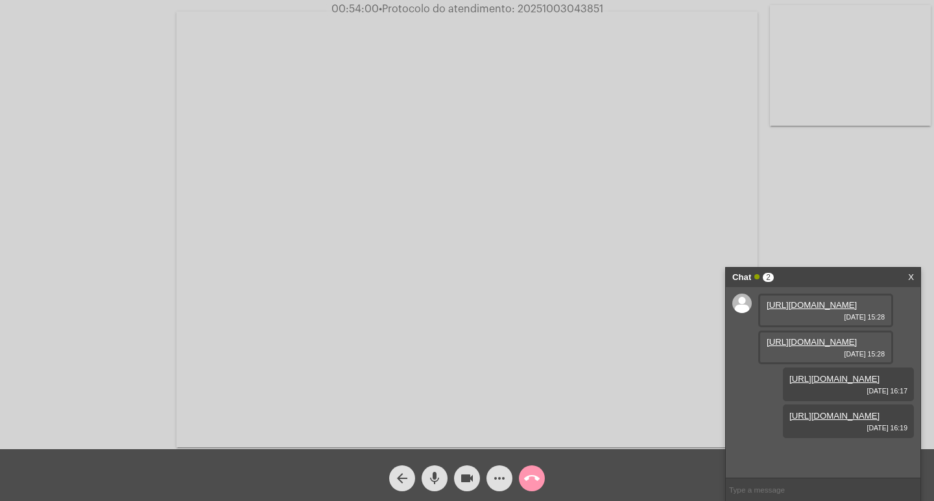
click at [438, 477] on mat-icon "mic" at bounding box center [435, 479] width 16 height 16
click at [438, 483] on mat-icon "mic_off" at bounding box center [435, 479] width 16 height 16
click at [432, 481] on mat-icon "mic" at bounding box center [435, 479] width 16 height 16
click at [816, 448] on link "[URL][DOMAIN_NAME]" at bounding box center [812, 453] width 90 height 10
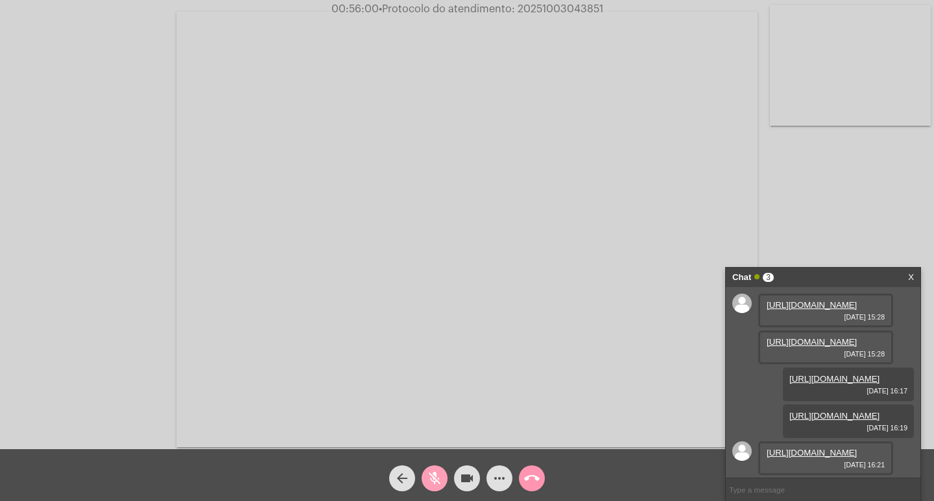
click at [425, 469] on button "mic_off" at bounding box center [435, 479] width 26 height 26
click at [463, 479] on mat-icon "videocam" at bounding box center [467, 479] width 16 height 16
click at [442, 478] on mat-icon "mic" at bounding box center [435, 479] width 16 height 16
click at [436, 483] on mat-icon "mic_off" at bounding box center [435, 479] width 16 height 16
click at [431, 475] on mat-icon "mic" at bounding box center [435, 479] width 16 height 16
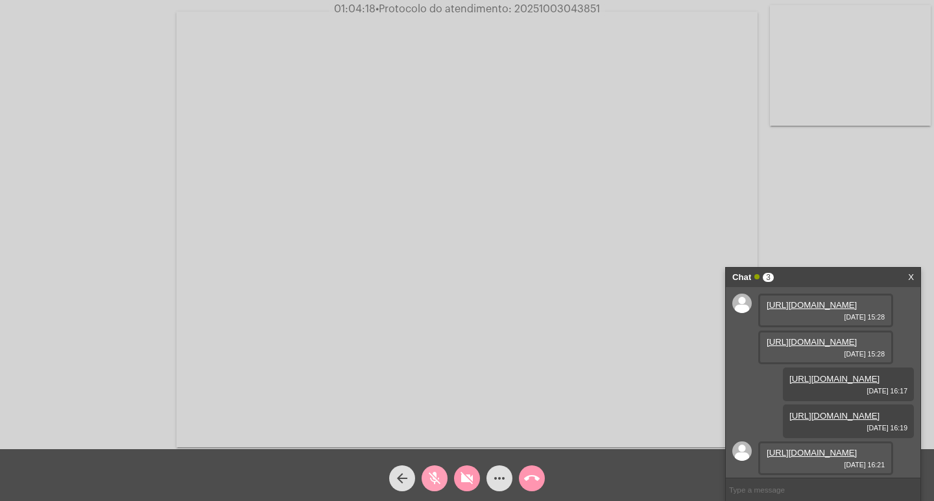
click at [433, 475] on mat-icon "mic_off" at bounding box center [435, 479] width 16 height 16
click at [463, 483] on mat-icon "videocam_off" at bounding box center [467, 479] width 16 height 16
click at [463, 477] on mat-icon "videocam" at bounding box center [467, 479] width 16 height 16
click at [426, 475] on button "mic" at bounding box center [435, 479] width 26 height 26
click at [525, 479] on mat-icon "call_end" at bounding box center [532, 479] width 16 height 16
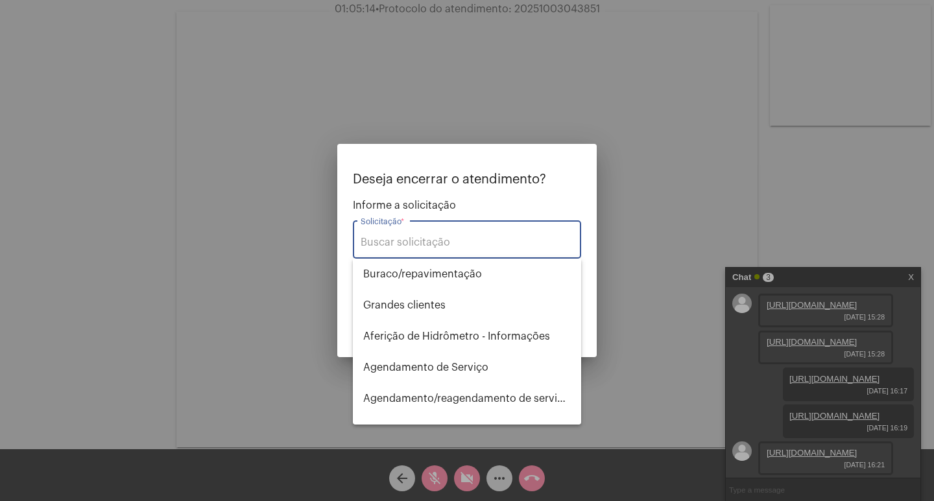
click at [485, 248] on input "Solicitação *" at bounding box center [467, 243] width 213 height 12
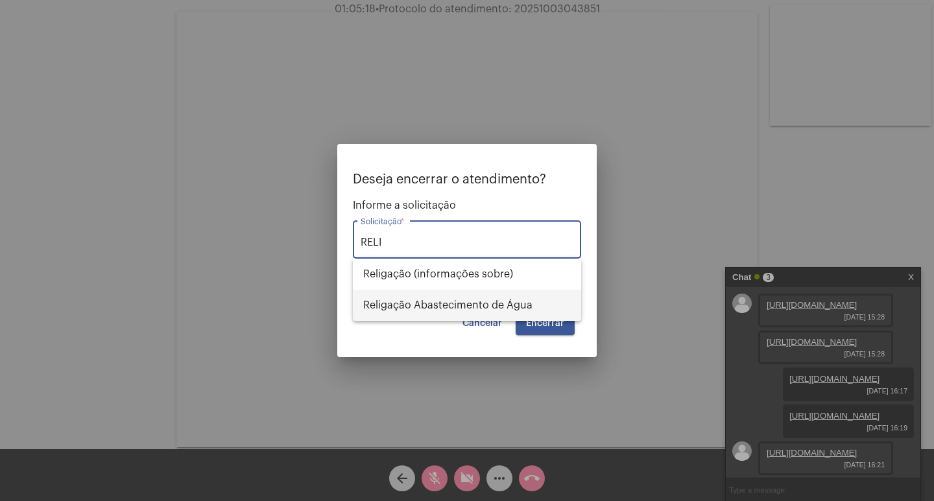
click at [419, 306] on span "Religação Abastecimento de Água" at bounding box center [467, 305] width 208 height 31
type input "Religação Abastecimento de Água"
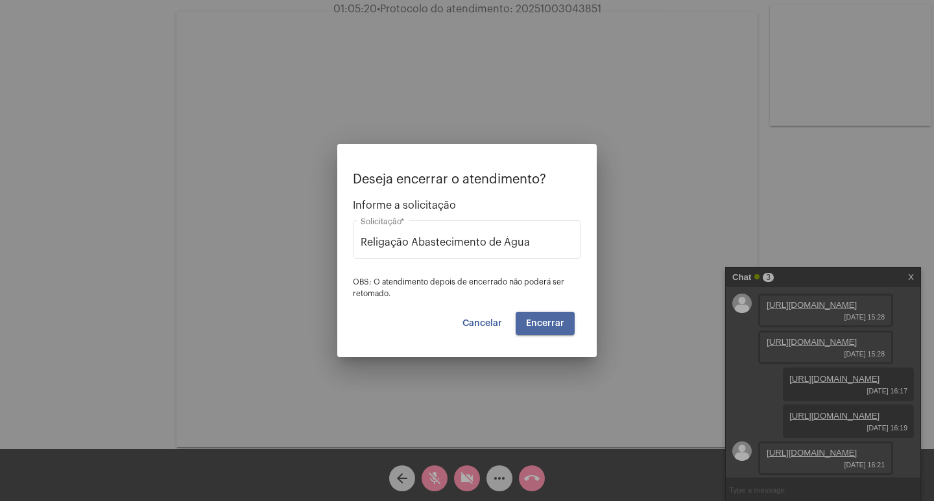
click at [559, 324] on span "Encerrar" at bounding box center [545, 323] width 38 height 9
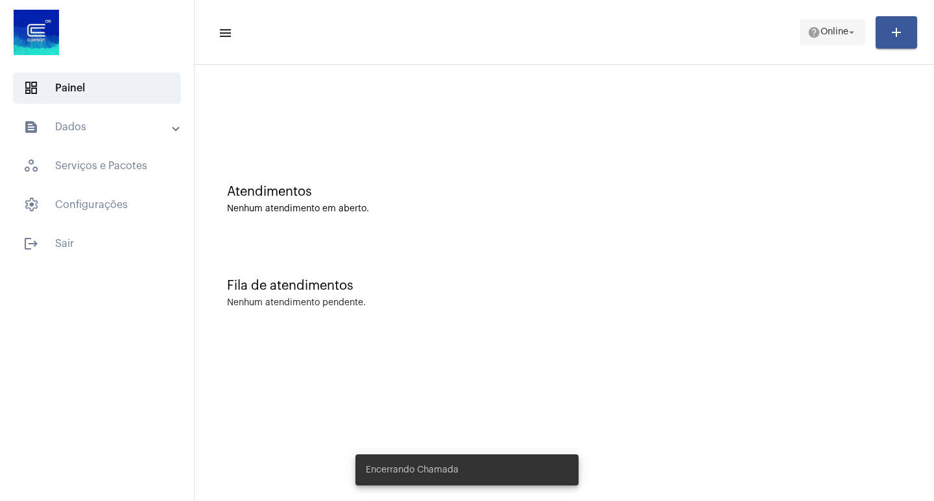
click at [824, 28] on span "Online" at bounding box center [834, 32] width 28 height 9
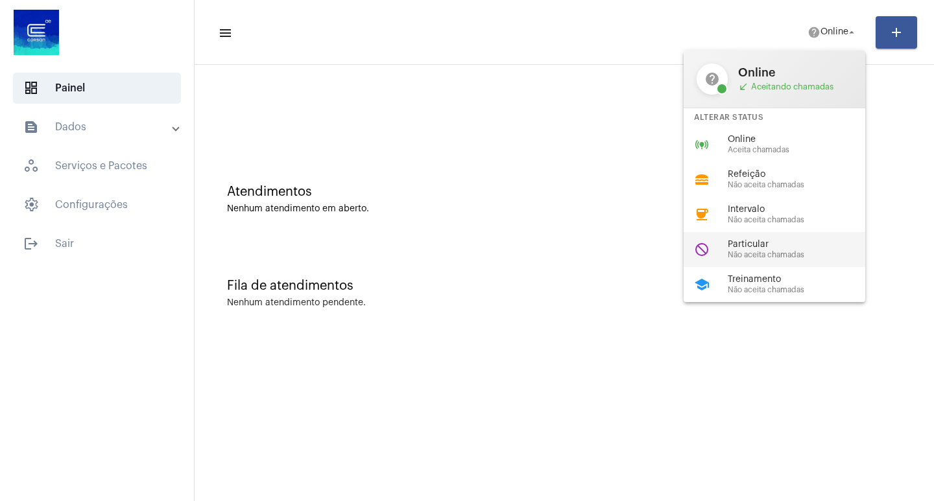
click at [747, 243] on span "Particular" at bounding box center [802, 245] width 148 height 10
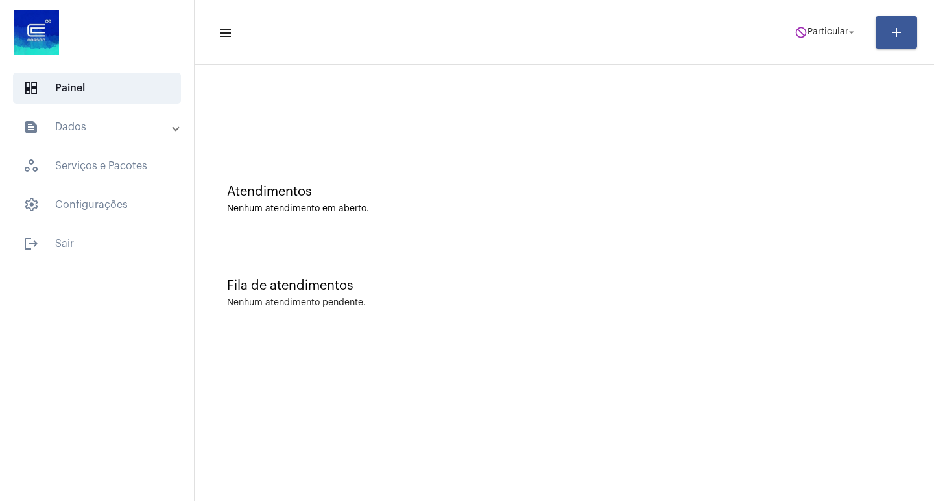
click at [147, 130] on mat-panel-title "text_snippet_outlined Dados" at bounding box center [98, 127] width 150 height 16
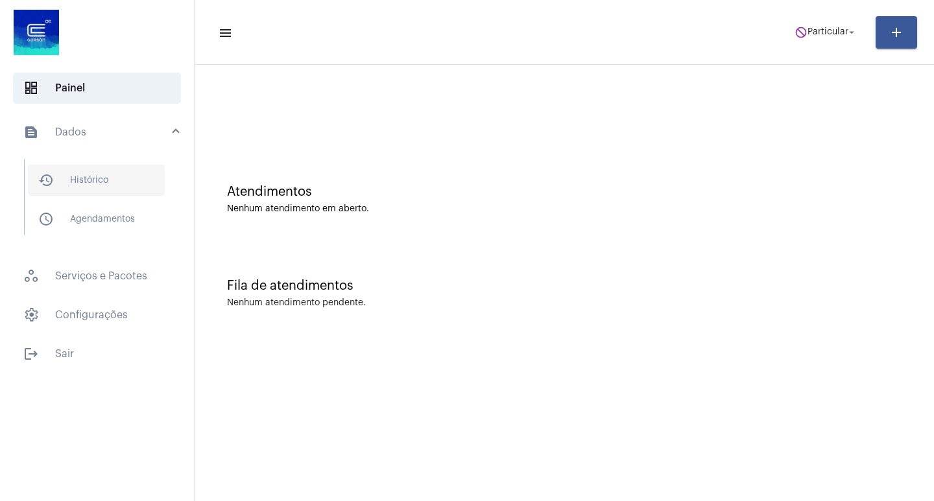
click at [147, 182] on span "history_outlined Histórico" at bounding box center [96, 180] width 137 height 31
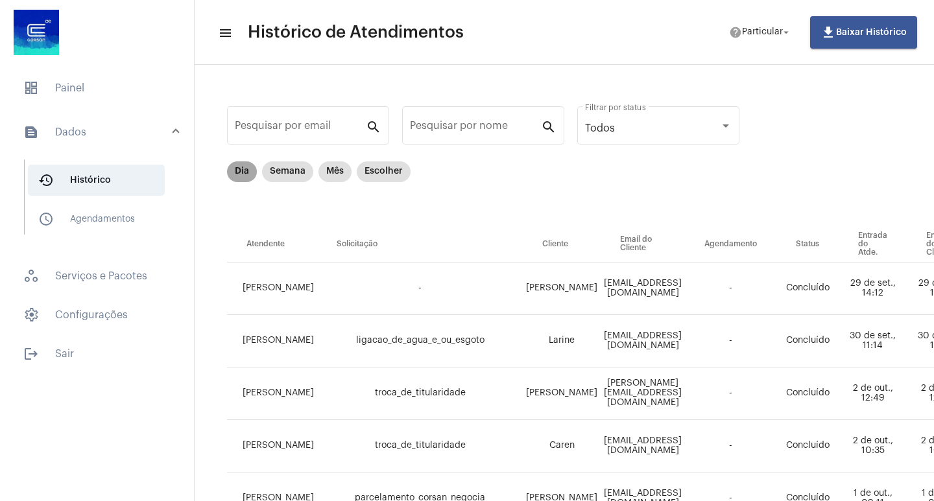
click at [241, 171] on mat-chip "Dia" at bounding box center [242, 171] width 30 height 21
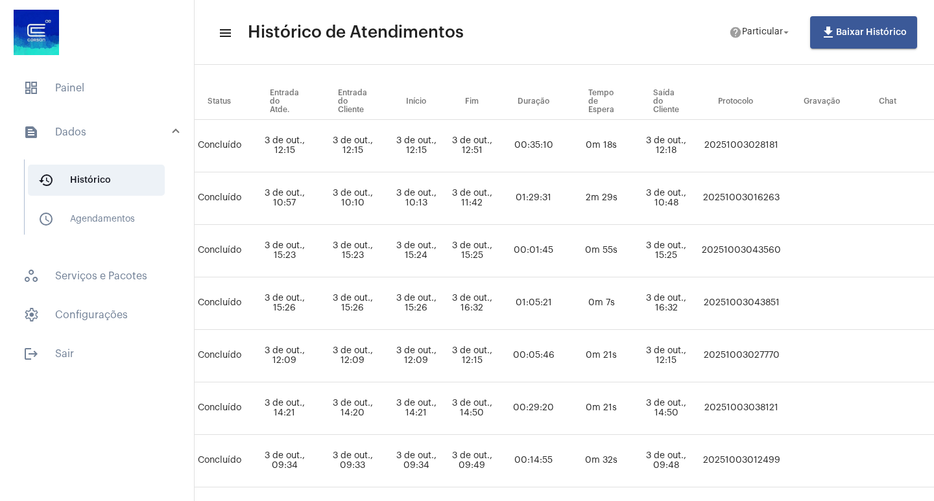
scroll to position [143, 591]
click at [769, 302] on td "20251003043851" at bounding box center [739, 304] width 86 height 53
copy td "20251003043851"
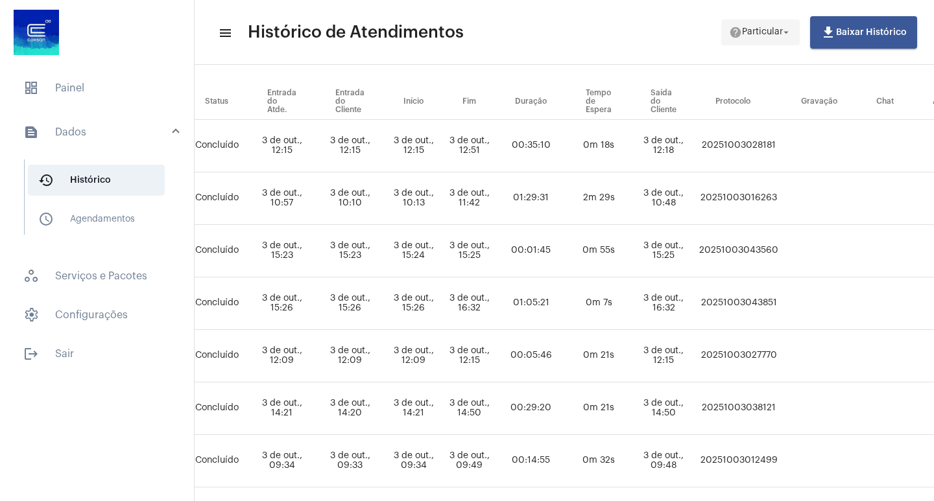
click at [754, 28] on span "Particular" at bounding box center [762, 32] width 41 height 9
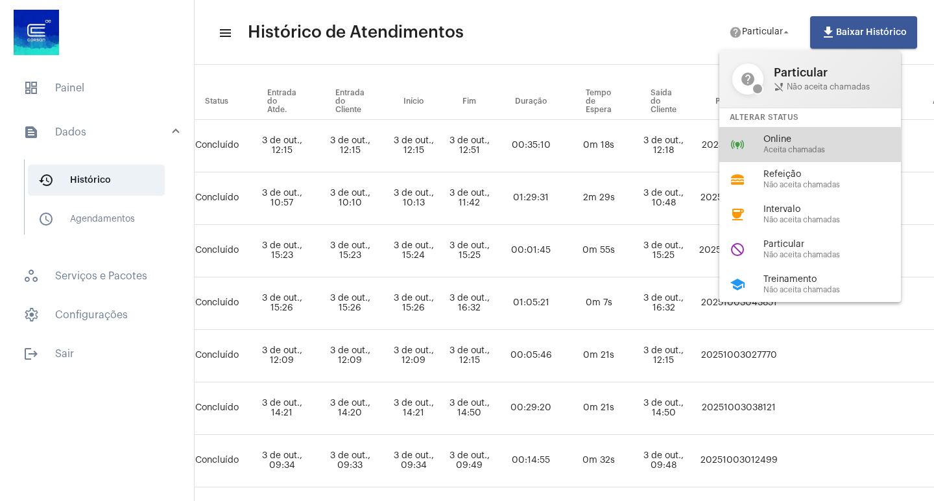
click at [784, 147] on span "Aceita chamadas" at bounding box center [837, 150] width 148 height 8
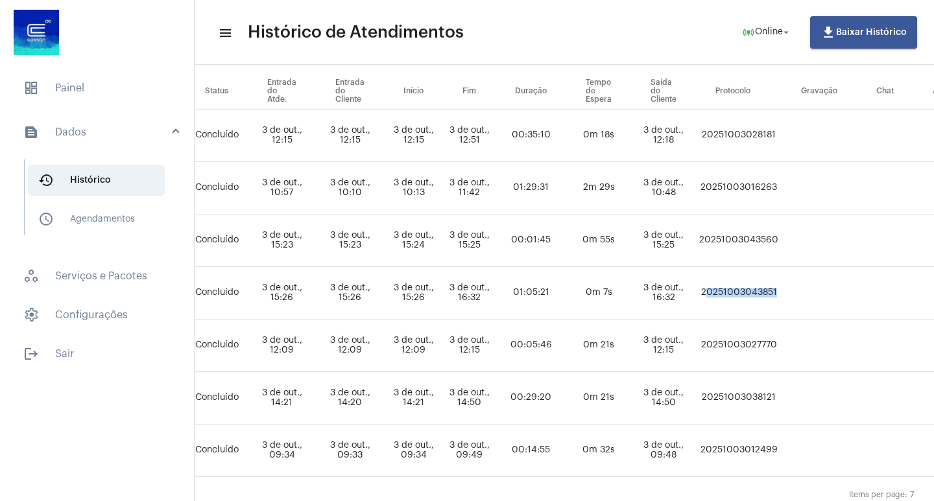
scroll to position [130, 591]
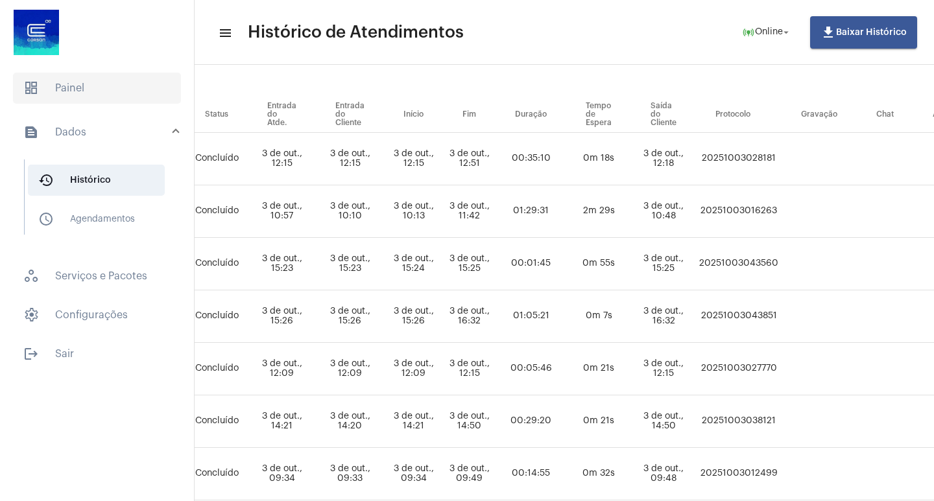
click at [77, 86] on span "dashboard Painel" at bounding box center [97, 88] width 168 height 31
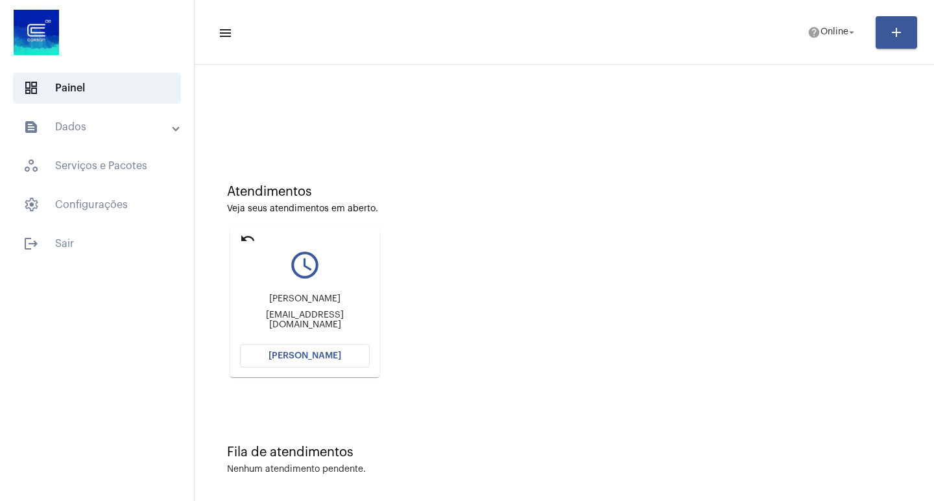
click at [309, 354] on span "[PERSON_NAME]" at bounding box center [305, 356] width 73 height 9
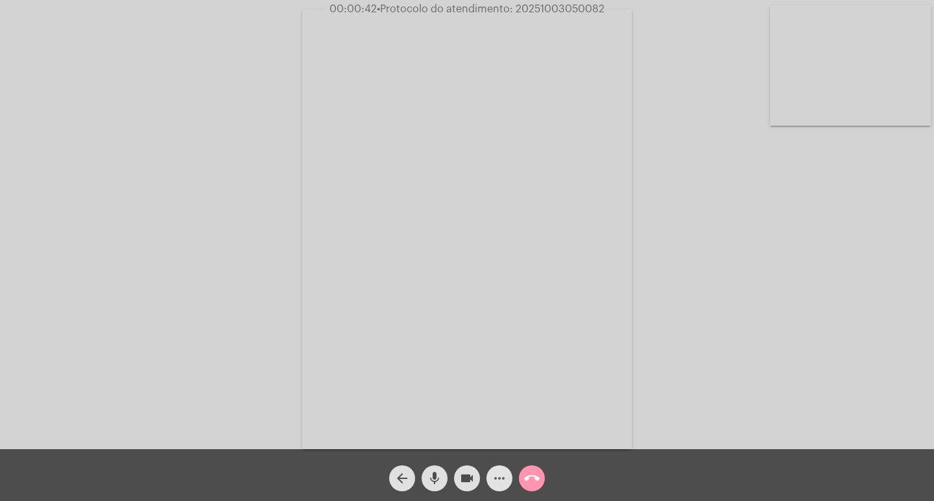
click at [494, 484] on mat-icon "more_horiz" at bounding box center [500, 479] width 16 height 16
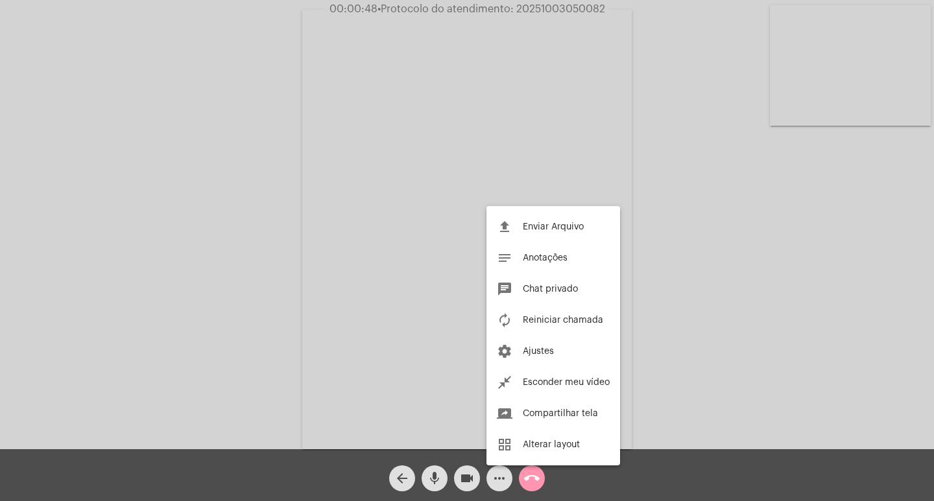
click at [263, 174] on div at bounding box center [467, 250] width 934 height 501
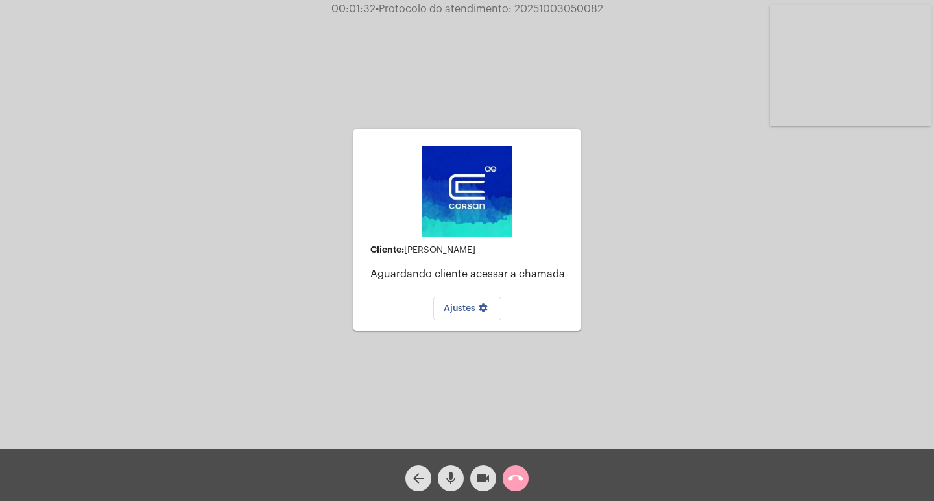
click at [510, 481] on mat-icon "call_end" at bounding box center [516, 479] width 16 height 16
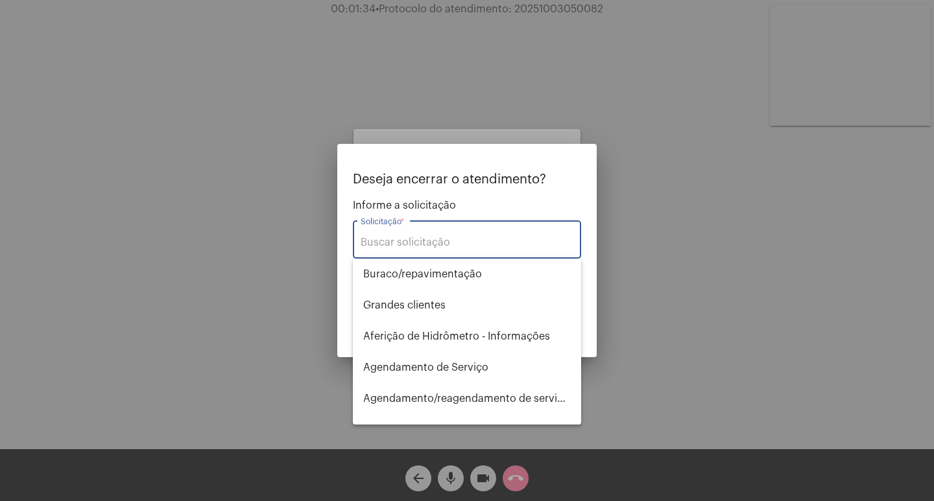
click at [483, 484] on div at bounding box center [467, 250] width 934 height 501
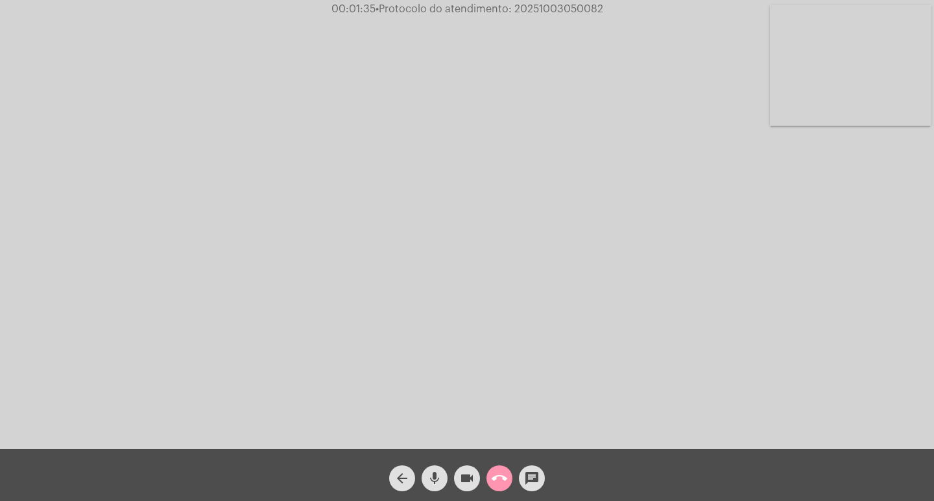
click at [457, 479] on button "videocam" at bounding box center [467, 479] width 26 height 26
click at [469, 480] on mat-icon "videocam_off" at bounding box center [467, 479] width 16 height 16
click at [501, 482] on mat-icon "more_horiz" at bounding box center [500, 479] width 16 height 16
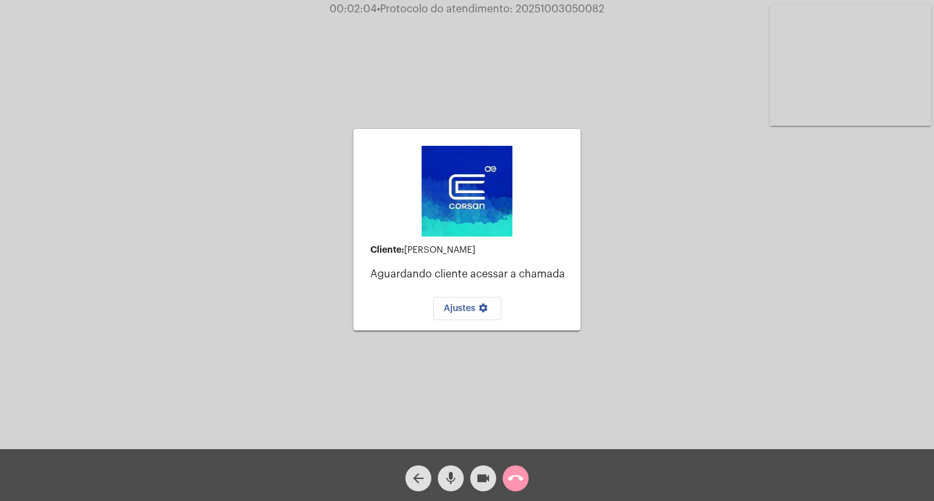
click at [450, 472] on mat-icon "mic" at bounding box center [451, 479] width 16 height 16
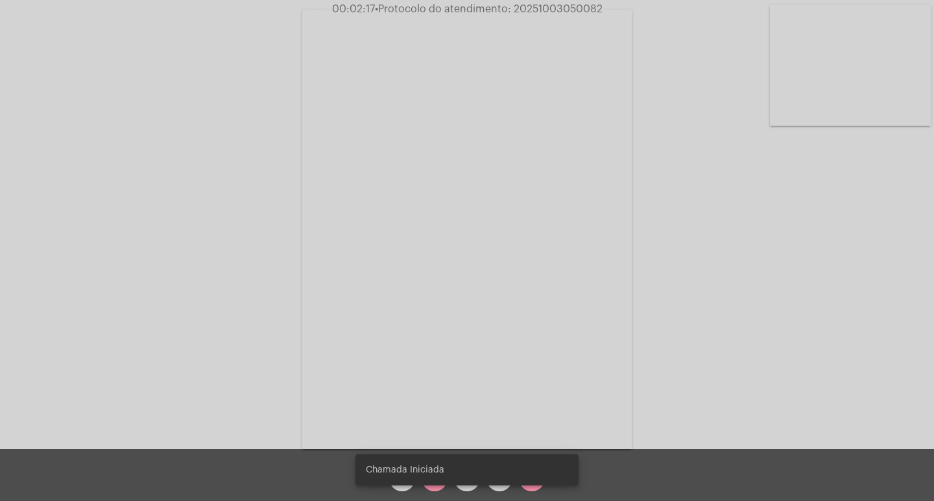
click at [438, 479] on snack-bar-container "Chamada Iniciada" at bounding box center [466, 470] width 223 height 31
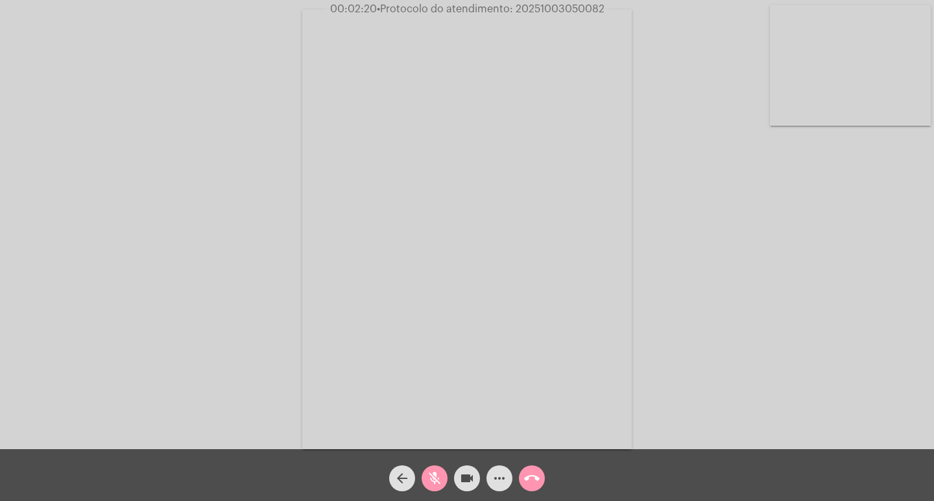
click at [429, 483] on mat-icon "mic_off" at bounding box center [435, 479] width 16 height 16
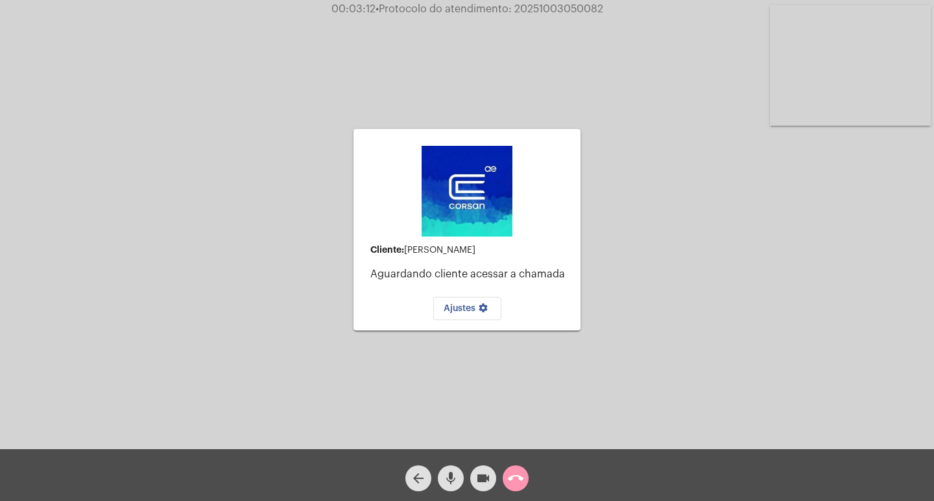
click at [478, 481] on mat-icon "videocam" at bounding box center [483, 479] width 16 height 16
click at [452, 477] on mat-icon "mic" at bounding box center [451, 479] width 16 height 16
click at [518, 484] on mat-icon "call_end" at bounding box center [516, 479] width 16 height 16
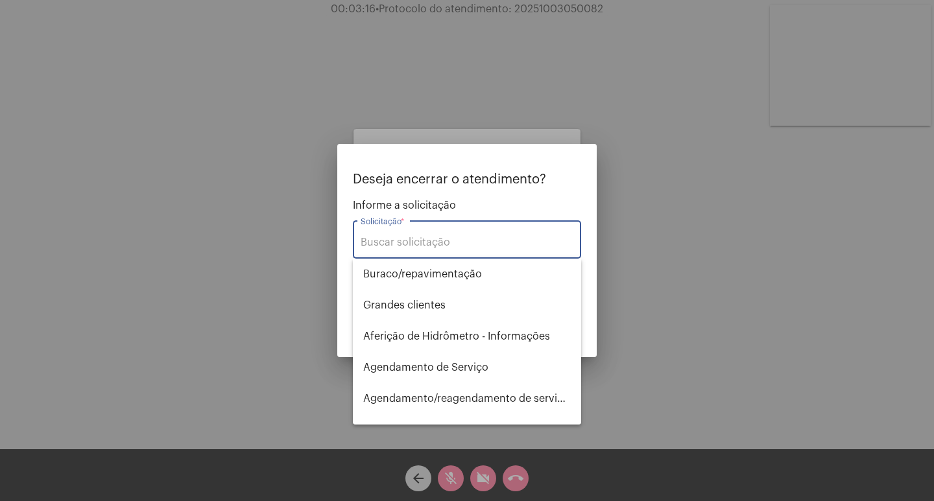
click at [491, 239] on input "Solicitação *" at bounding box center [467, 243] width 213 height 12
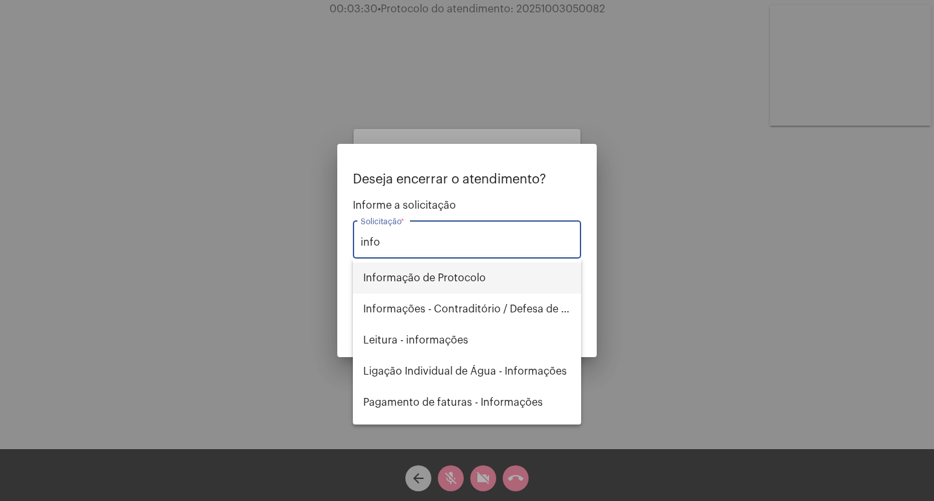
scroll to position [114, 0]
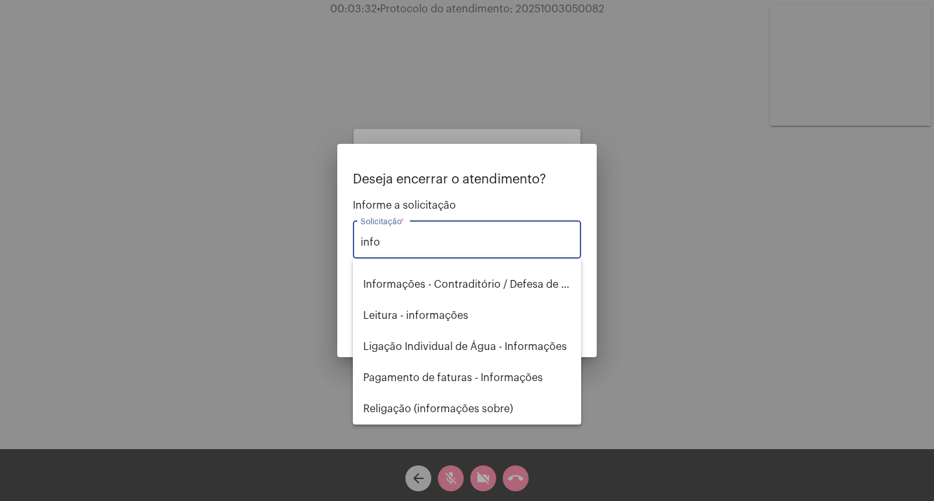
click at [438, 242] on input "info" at bounding box center [467, 243] width 213 height 12
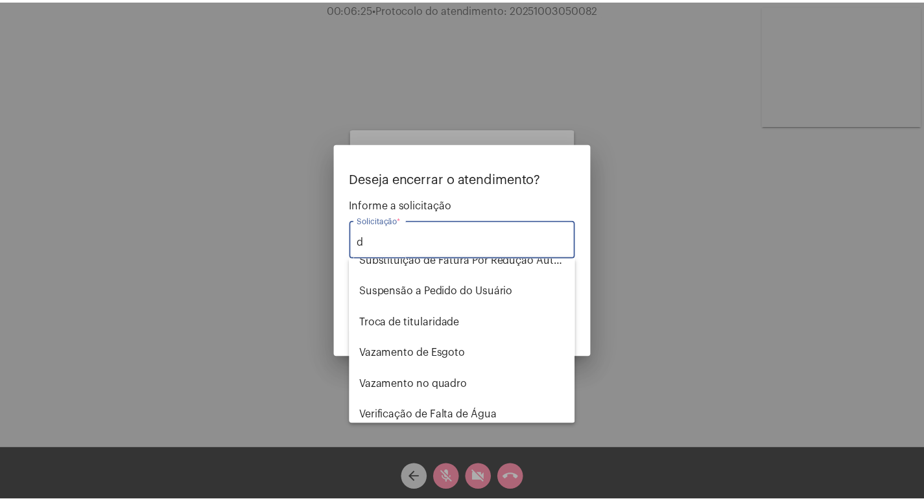
scroll to position [1266, 0]
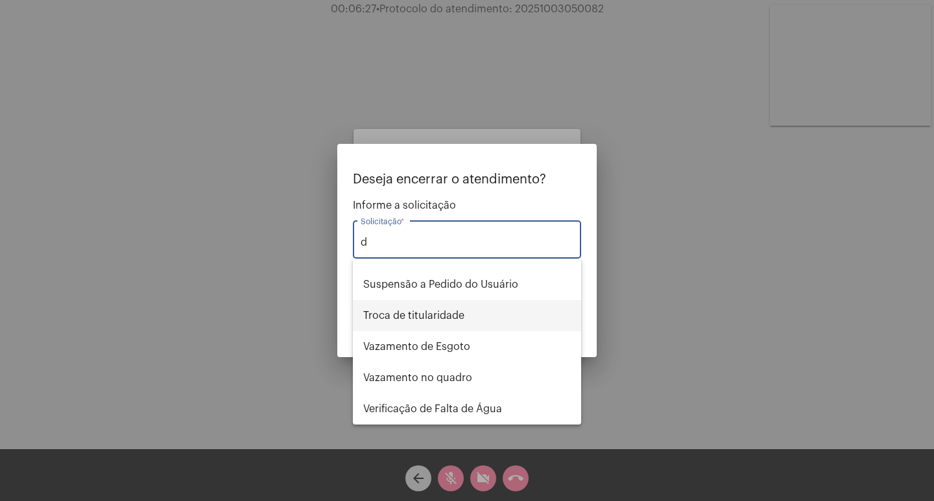
click at [420, 315] on span "Troca de titularidade" at bounding box center [467, 315] width 208 height 31
type input "Troca de titularidade"
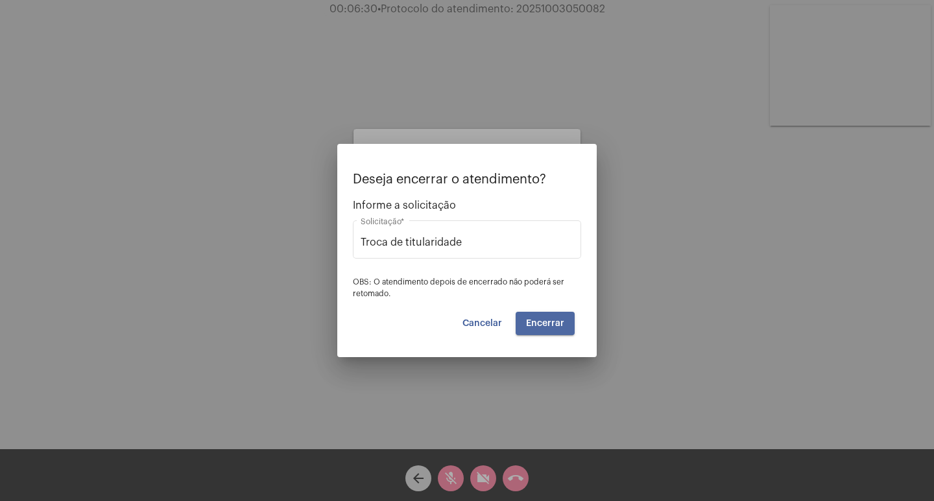
click at [550, 322] on span "Encerrar" at bounding box center [545, 323] width 38 height 9
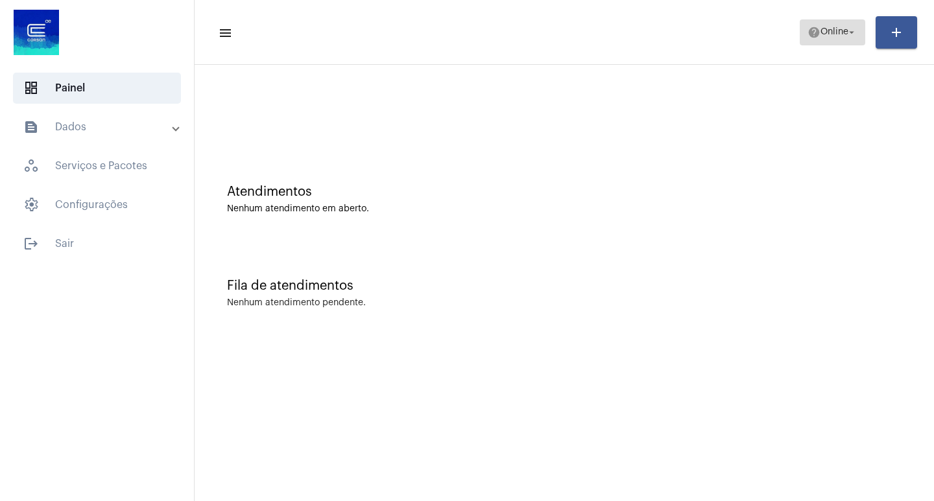
click at [847, 34] on mat-icon "arrow_drop_down" at bounding box center [852, 33] width 12 height 12
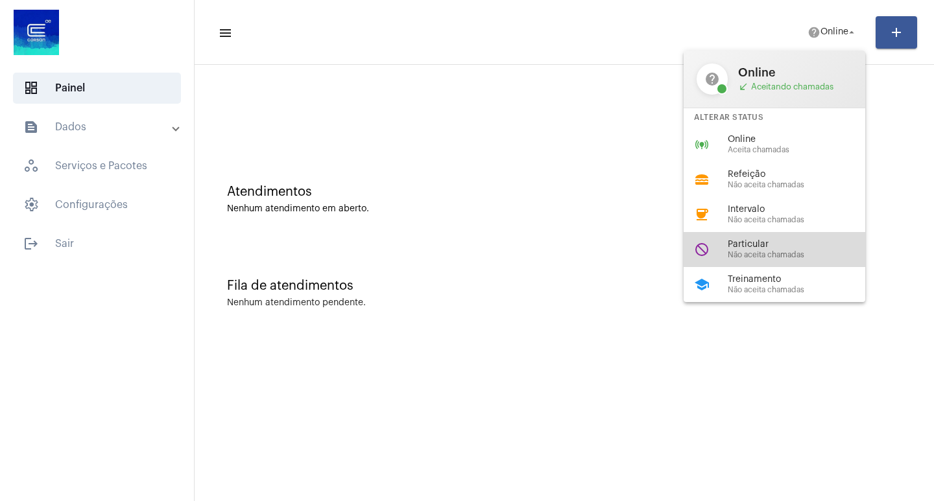
click at [766, 251] on span "Não aceita chamadas" at bounding box center [802, 255] width 148 height 8
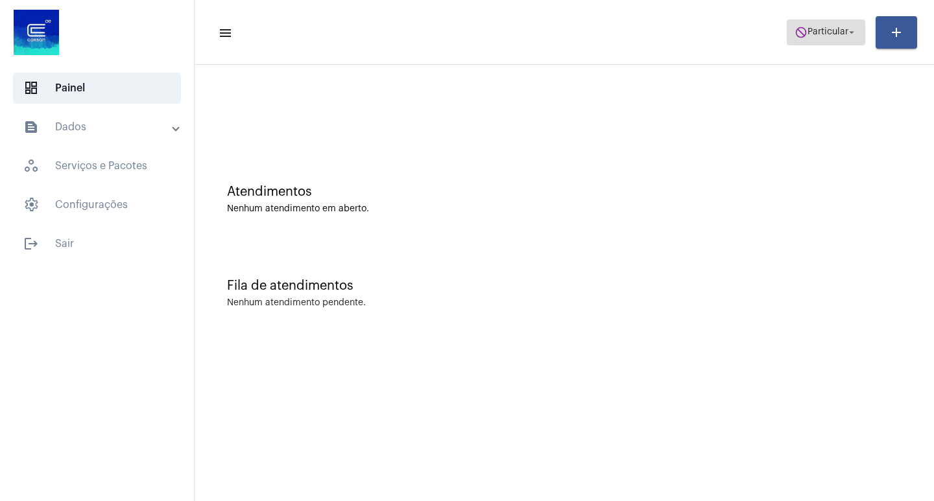
click at [827, 27] on span "do_not_disturb Particular arrow_drop_down" at bounding box center [825, 31] width 63 height 23
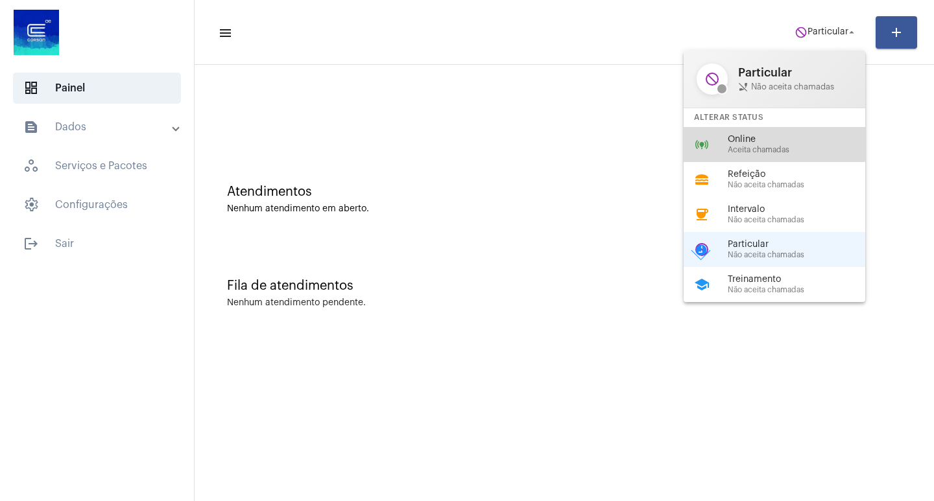
click at [764, 137] on span "Online" at bounding box center [802, 140] width 148 height 10
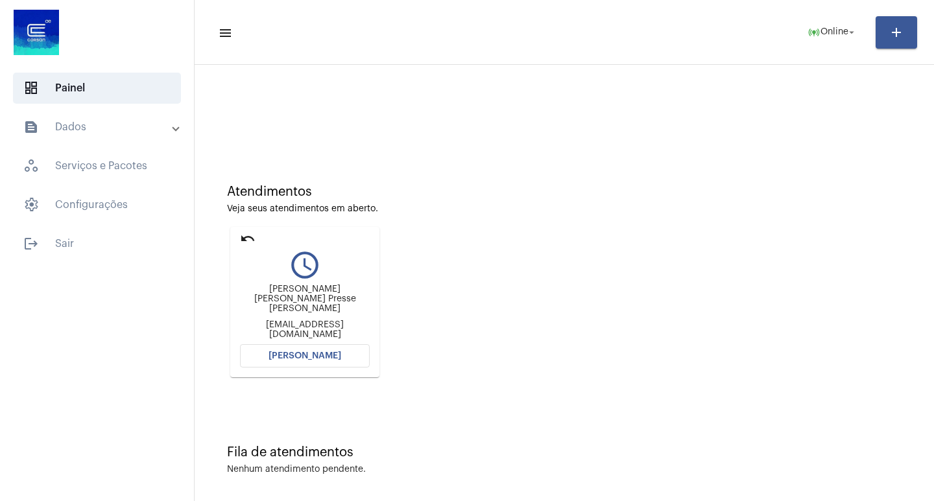
click at [300, 355] on span "[PERSON_NAME]" at bounding box center [305, 356] width 73 height 9
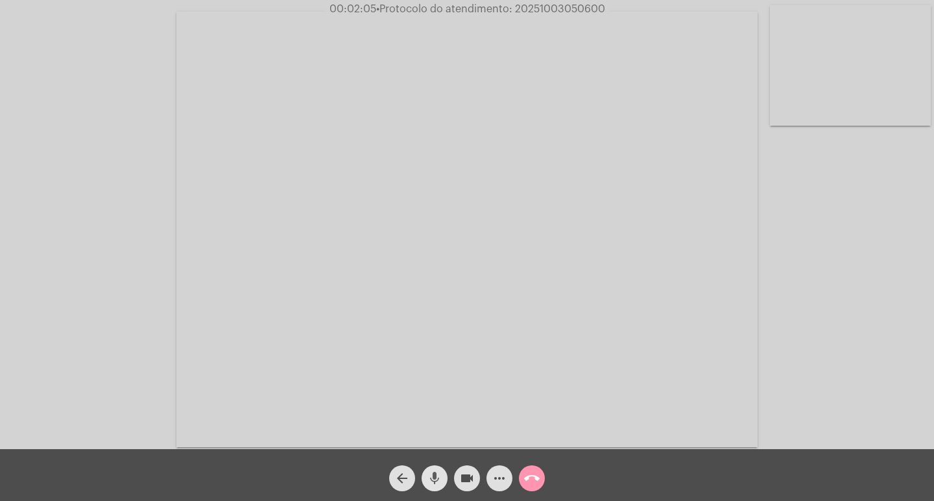
click at [435, 483] on mat-icon "mic" at bounding box center [435, 479] width 16 height 16
click at [438, 472] on mat-icon "mic_off" at bounding box center [435, 479] width 16 height 16
click at [465, 483] on mat-icon "videocam" at bounding box center [467, 479] width 16 height 16
click at [438, 479] on mat-icon "mic" at bounding box center [435, 479] width 16 height 16
click at [429, 477] on mat-icon "mic_off" at bounding box center [435, 479] width 16 height 16
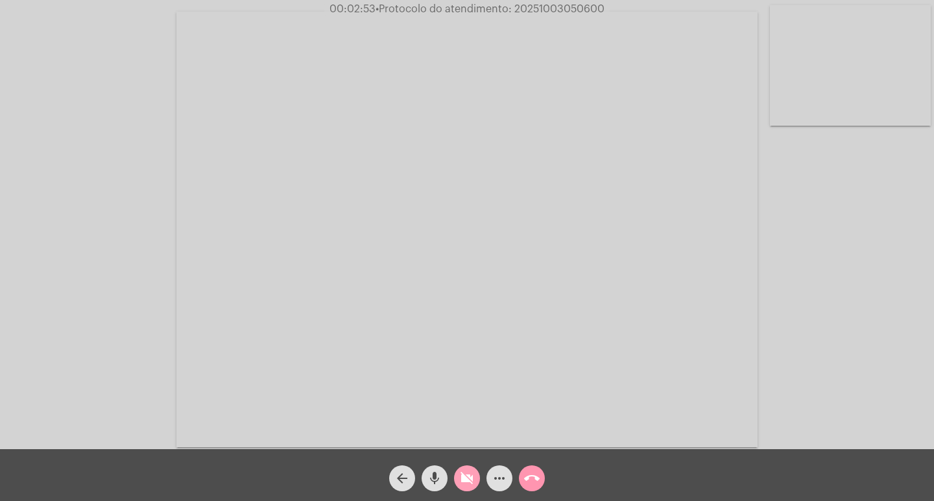
click at [468, 480] on mat-icon "videocam_off" at bounding box center [467, 479] width 16 height 16
click at [439, 479] on mat-icon "mic" at bounding box center [435, 479] width 16 height 16
click at [469, 481] on mat-icon "videocam" at bounding box center [467, 479] width 16 height 16
click at [440, 474] on mat-icon "mic_off" at bounding box center [435, 479] width 16 height 16
click at [437, 477] on mat-icon "mic" at bounding box center [435, 479] width 16 height 16
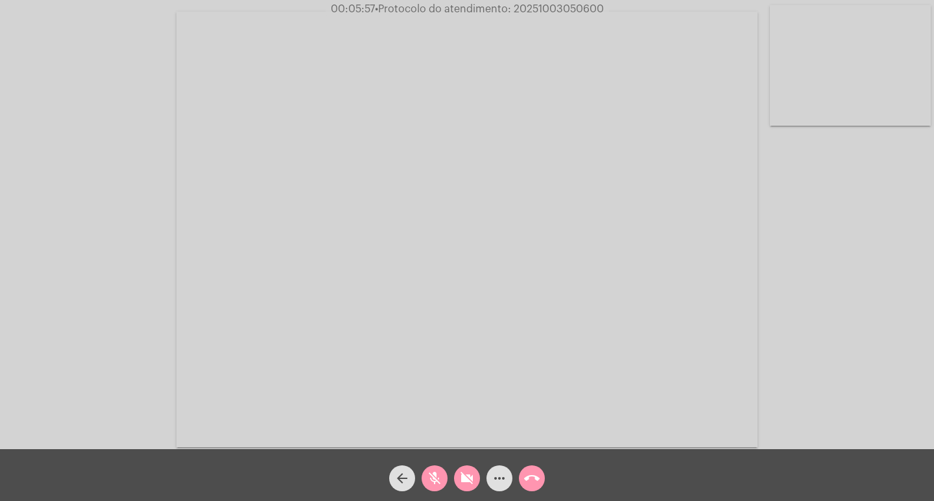
click at [436, 479] on mat-icon "mic_off" at bounding box center [435, 479] width 16 height 16
click at [456, 479] on button "videocam_off" at bounding box center [467, 479] width 26 height 26
click at [444, 479] on button "mic" at bounding box center [435, 479] width 26 height 26
click at [436, 483] on mat-icon "mic_off" at bounding box center [435, 479] width 16 height 16
click at [464, 482] on mat-icon "videocam" at bounding box center [467, 479] width 16 height 16
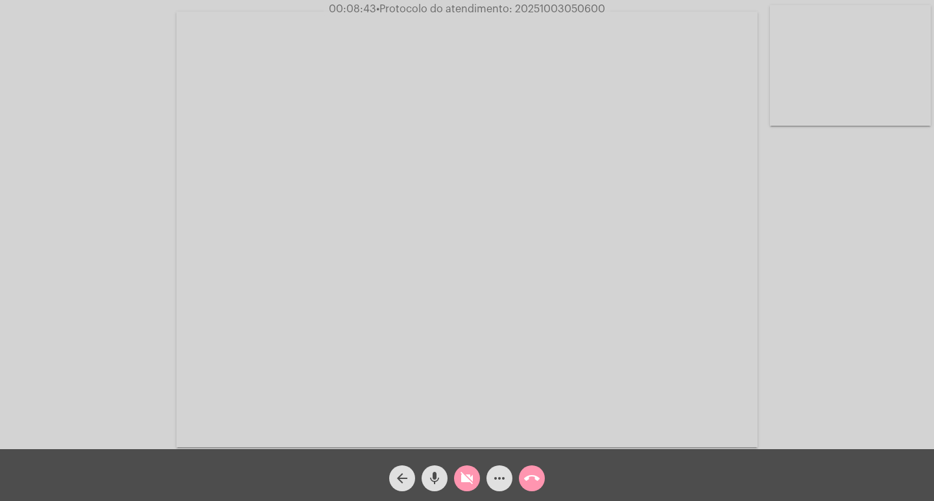
click at [437, 481] on mat-icon "mic" at bounding box center [435, 479] width 16 height 16
click at [436, 475] on mat-icon "mic_off" at bounding box center [435, 479] width 16 height 16
click at [470, 477] on mat-icon "videocam_off" at bounding box center [467, 479] width 16 height 16
click at [465, 477] on mat-icon "videocam" at bounding box center [467, 479] width 16 height 16
click at [436, 480] on mat-icon "mic" at bounding box center [435, 479] width 16 height 16
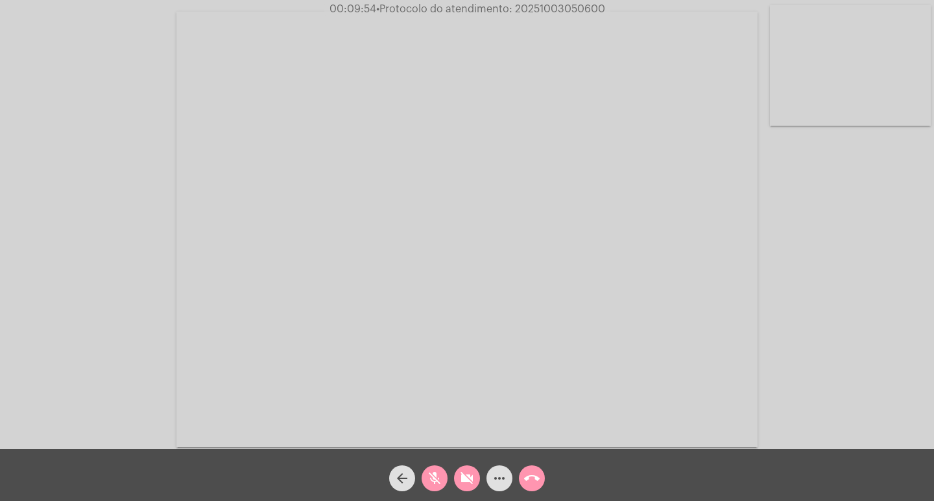
click at [433, 480] on mat-icon "mic_off" at bounding box center [435, 479] width 16 height 16
click at [435, 481] on mat-icon "mic" at bounding box center [435, 479] width 16 height 16
click at [435, 481] on mat-icon "mic_off" at bounding box center [435, 479] width 16 height 16
click at [470, 481] on mat-icon "videocam_off" at bounding box center [467, 479] width 16 height 16
click at [496, 480] on mat-icon "more_horiz" at bounding box center [500, 479] width 16 height 16
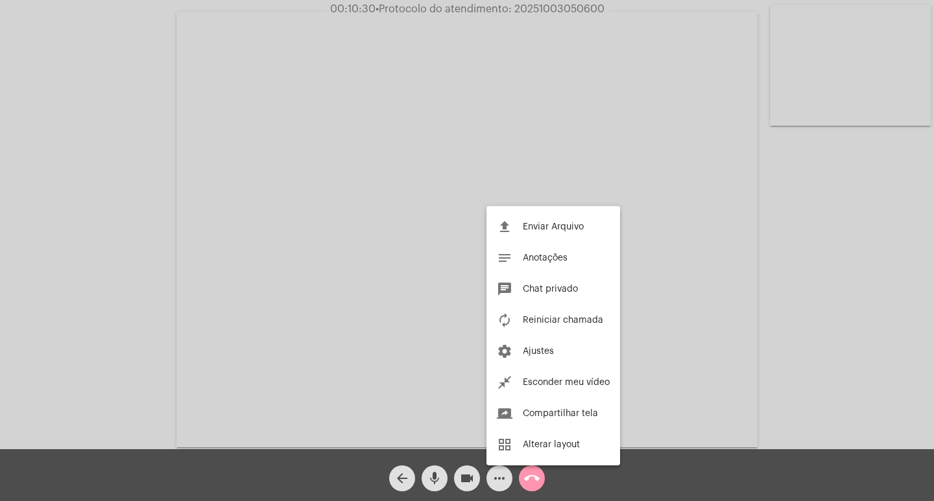
click at [137, 322] on div at bounding box center [467, 250] width 934 height 501
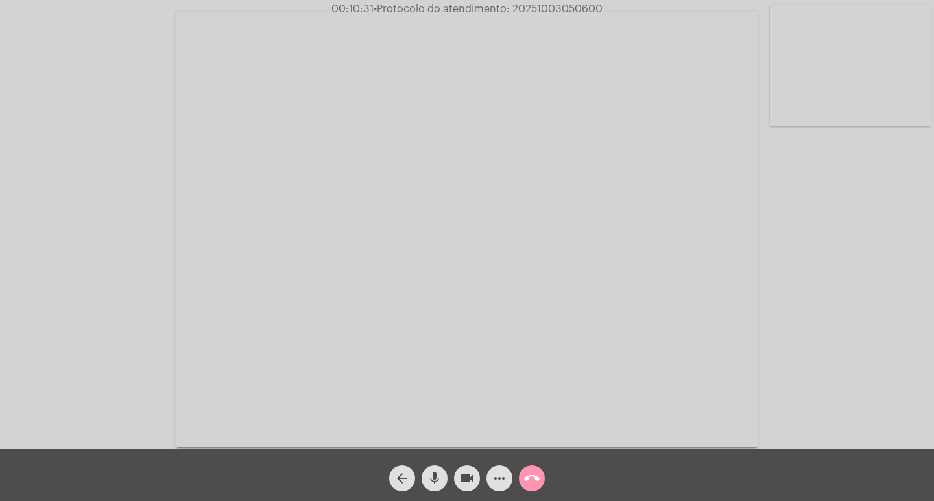
click at [427, 473] on mat-icon "mic" at bounding box center [435, 479] width 16 height 16
click at [431, 483] on mat-icon "mic_off" at bounding box center [435, 479] width 16 height 16
click at [435, 475] on mat-icon "mic" at bounding box center [435, 479] width 16 height 16
click at [432, 479] on mat-icon "mic_off" at bounding box center [435, 479] width 16 height 16
click at [439, 481] on mat-icon "mic" at bounding box center [435, 479] width 16 height 16
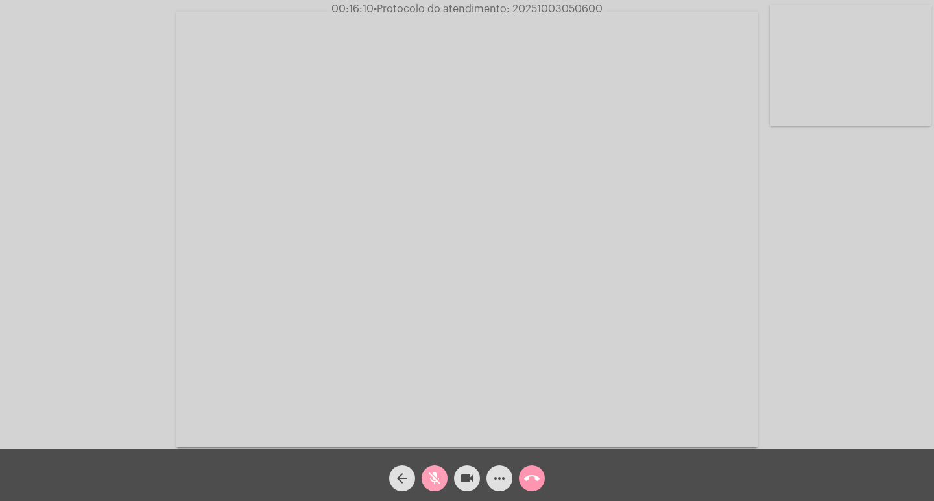
click at [444, 484] on button "mic_off" at bounding box center [435, 479] width 26 height 26
click at [434, 484] on mat-icon "mic" at bounding box center [435, 479] width 16 height 16
click at [462, 481] on mat-icon "videocam" at bounding box center [467, 479] width 16 height 16
click at [429, 481] on mat-icon "mic_off" at bounding box center [435, 479] width 16 height 16
click at [432, 477] on mat-icon "mic" at bounding box center [435, 479] width 16 height 16
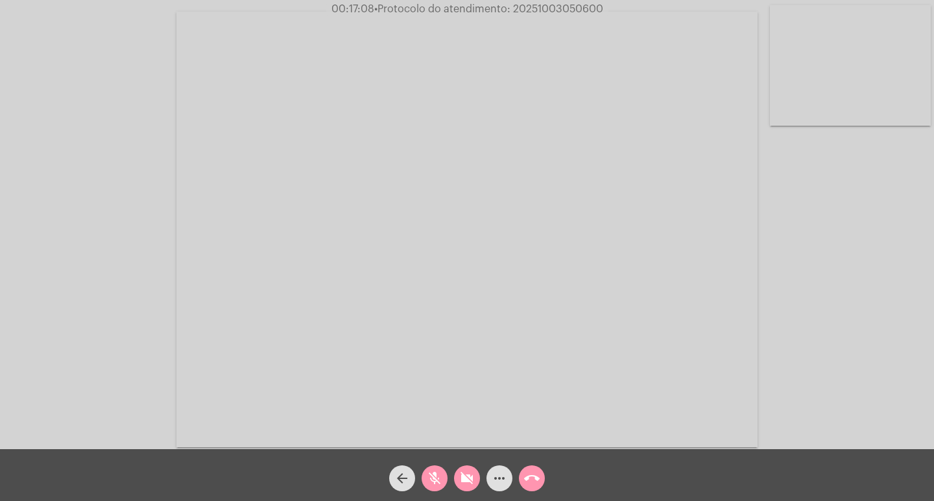
click at [436, 478] on mat-icon "mic_off" at bounding box center [435, 479] width 16 height 16
click at [455, 480] on button "videocam_off" at bounding box center [467, 479] width 26 height 26
click at [460, 475] on mat-icon "videocam" at bounding box center [467, 479] width 16 height 16
click at [435, 473] on mat-icon "mic" at bounding box center [435, 479] width 16 height 16
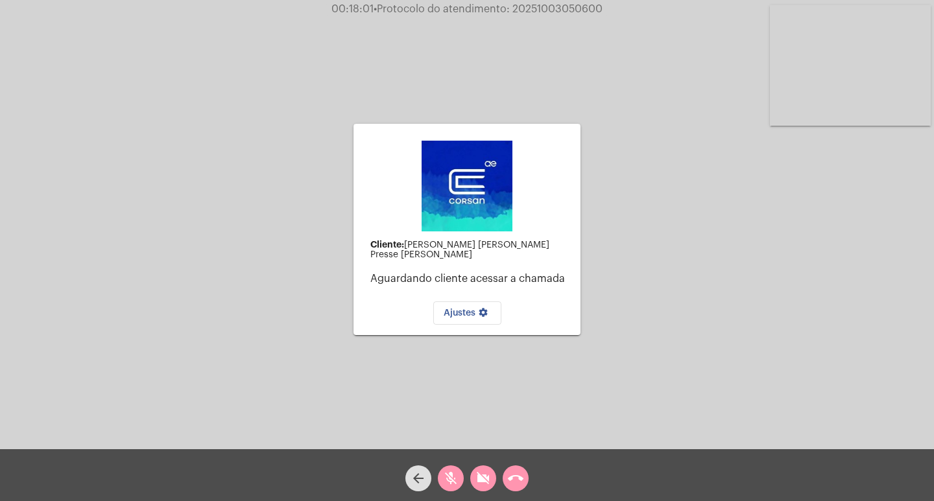
click at [538, 477] on div "arrow_back mic_off videocam_off call_end" at bounding box center [467, 475] width 934 height 52
click at [510, 472] on mat-icon "call_end" at bounding box center [516, 479] width 16 height 16
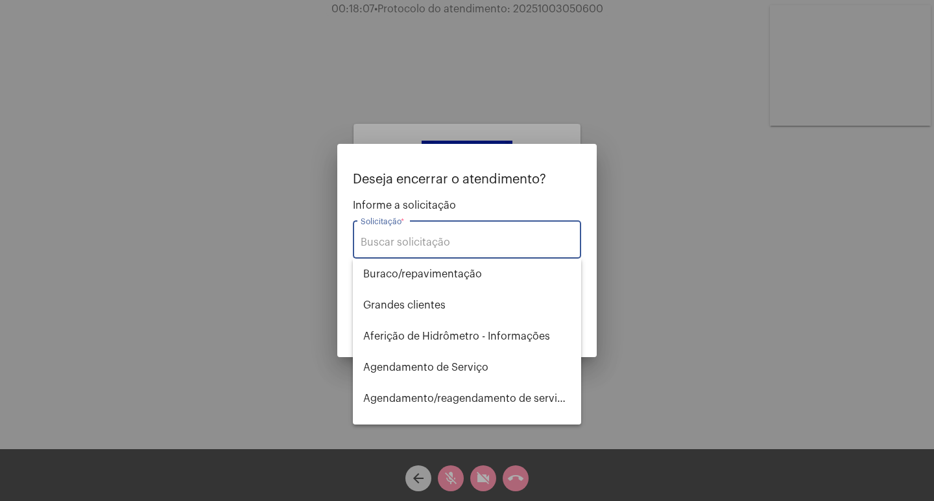
click at [437, 243] on input "Solicitação *" at bounding box center [467, 243] width 213 height 12
type input "c"
type input "l"
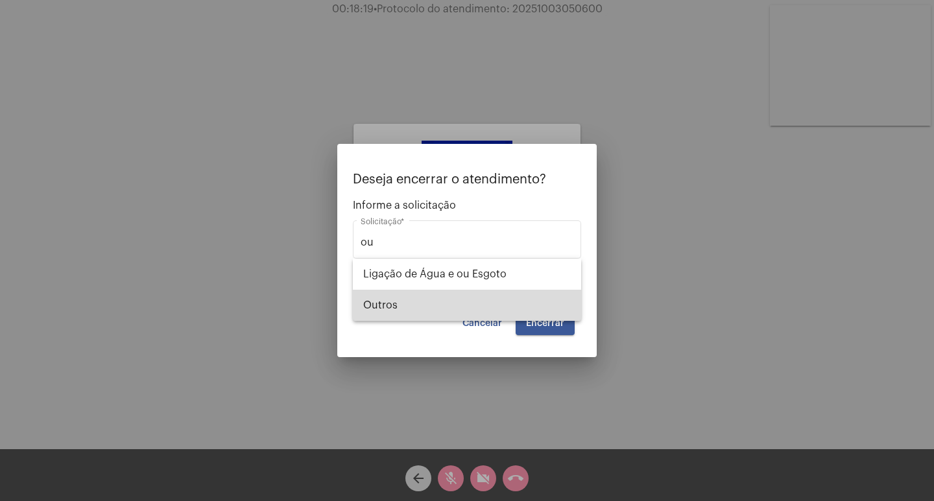
click at [373, 304] on span "Outros" at bounding box center [467, 305] width 208 height 31
type input "Outros"
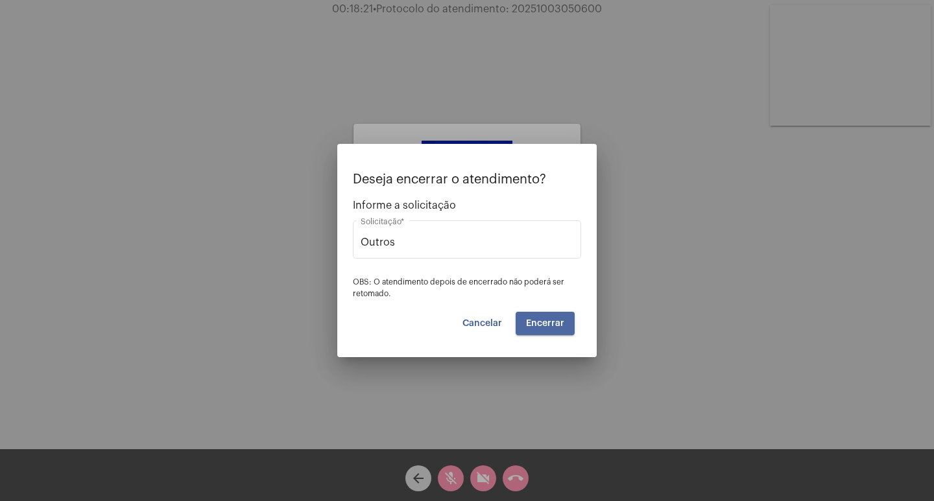
click at [552, 324] on span "Encerrar" at bounding box center [545, 323] width 38 height 9
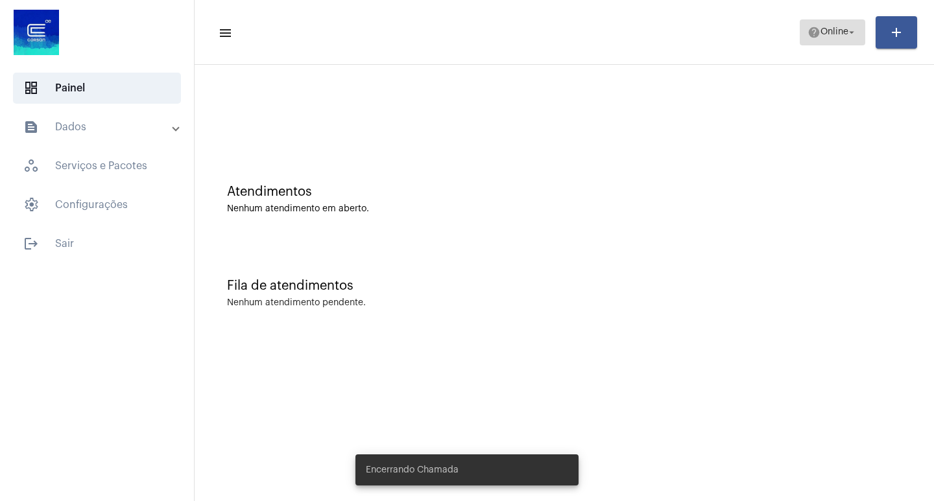
click at [835, 36] on span "Online" at bounding box center [834, 32] width 28 height 9
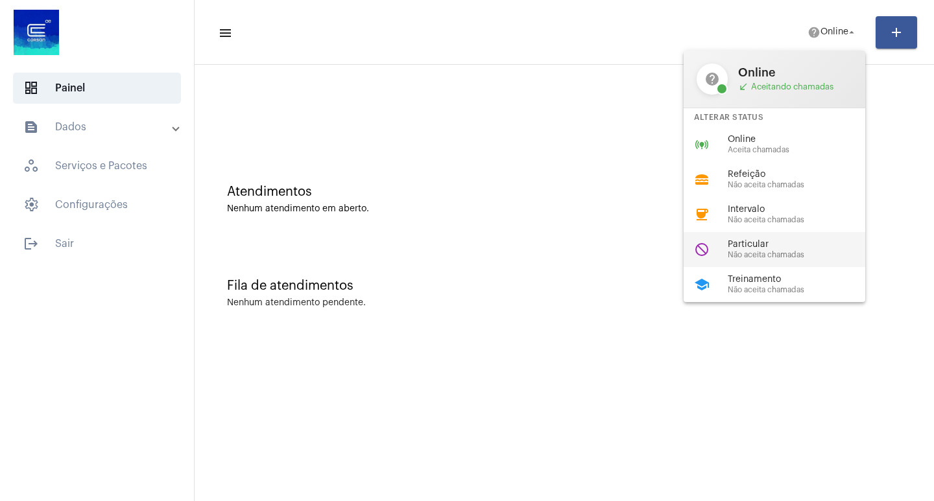
click at [761, 240] on span "Particular" at bounding box center [802, 245] width 148 height 10
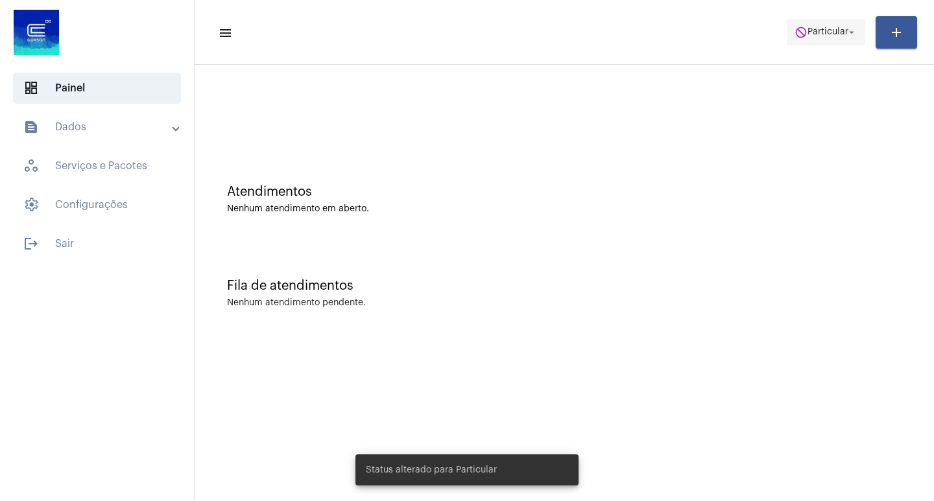
click at [797, 30] on mat-icon "do_not_disturb" at bounding box center [800, 32] width 13 height 13
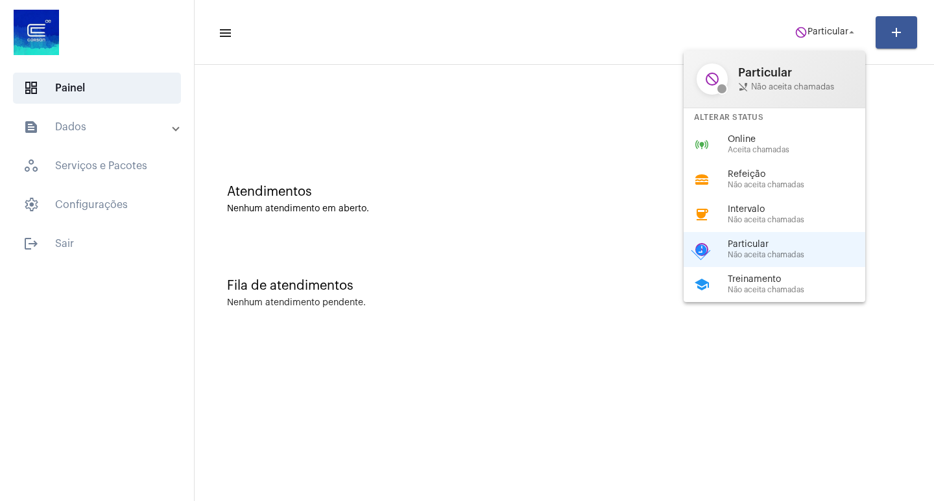
click at [854, 30] on div at bounding box center [467, 250] width 934 height 501
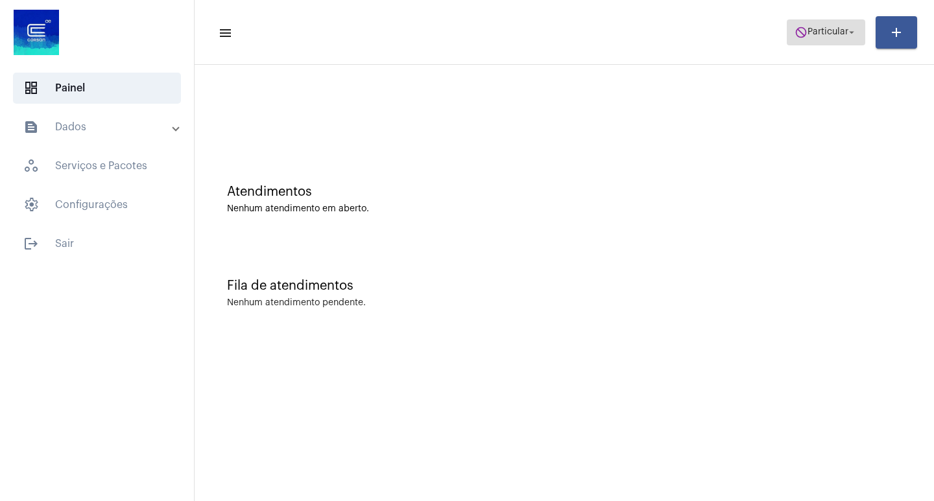
click at [852, 30] on mat-icon "arrow_drop_down" at bounding box center [852, 33] width 12 height 12
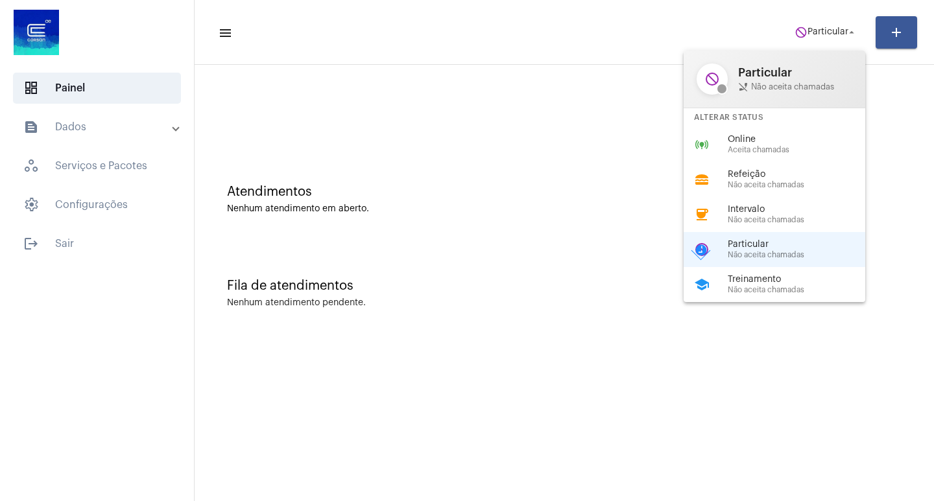
click at [477, 21] on div at bounding box center [467, 250] width 934 height 501
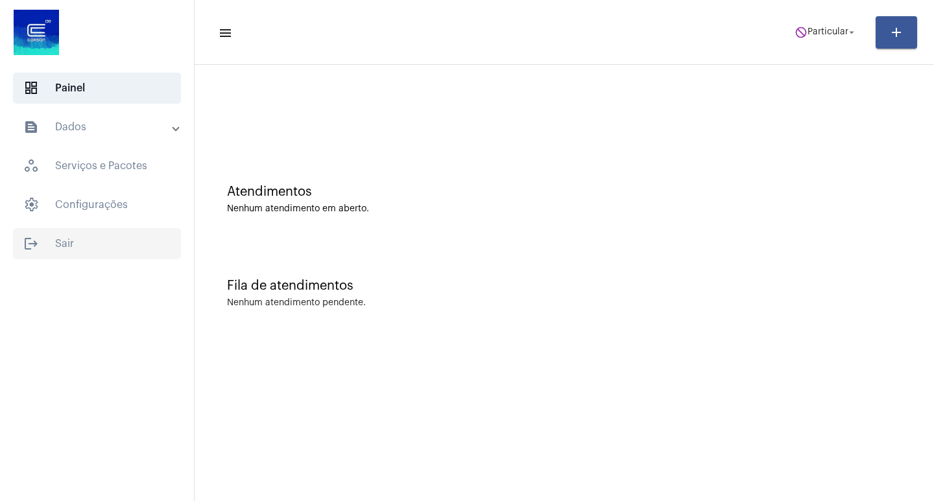
click at [69, 250] on span "logout Sair" at bounding box center [97, 243] width 168 height 31
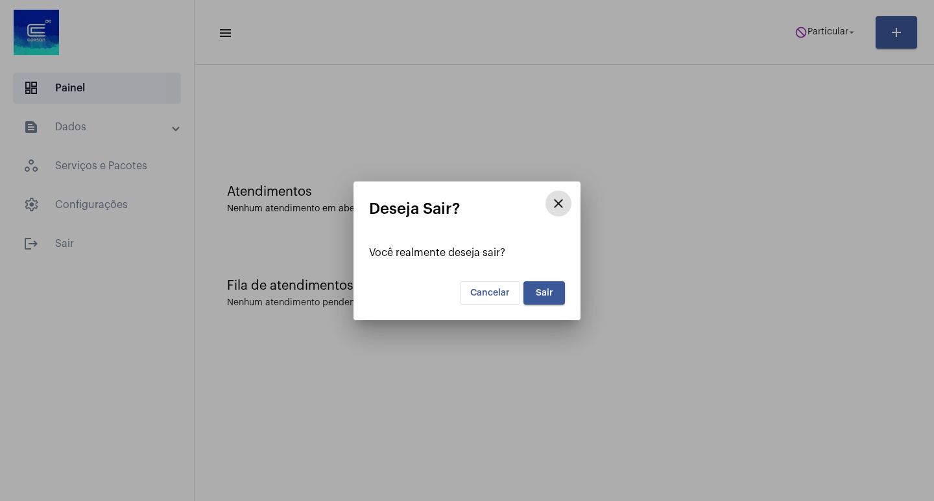
click at [534, 292] on button "Sair" at bounding box center [544, 292] width 42 height 23
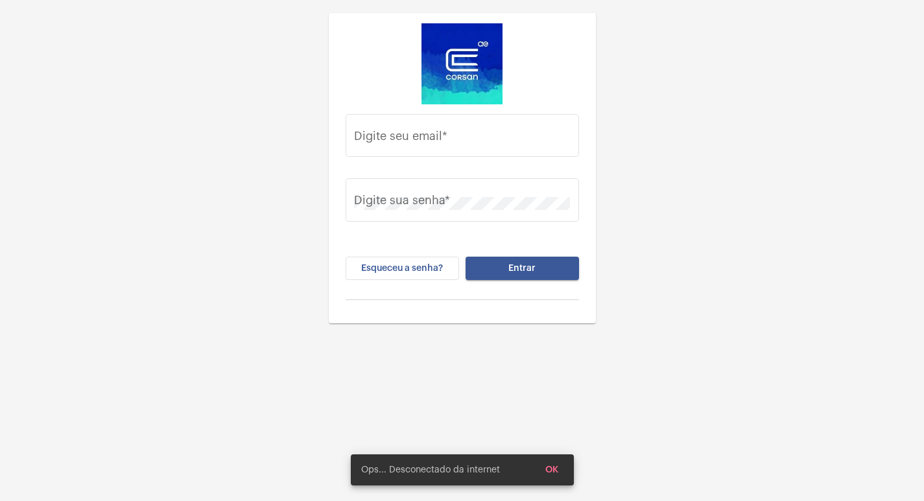
type input "[PERSON_NAME][EMAIL_ADDRESS][DOMAIN_NAME]"
